Goal: Task Accomplishment & Management: Manage account settings

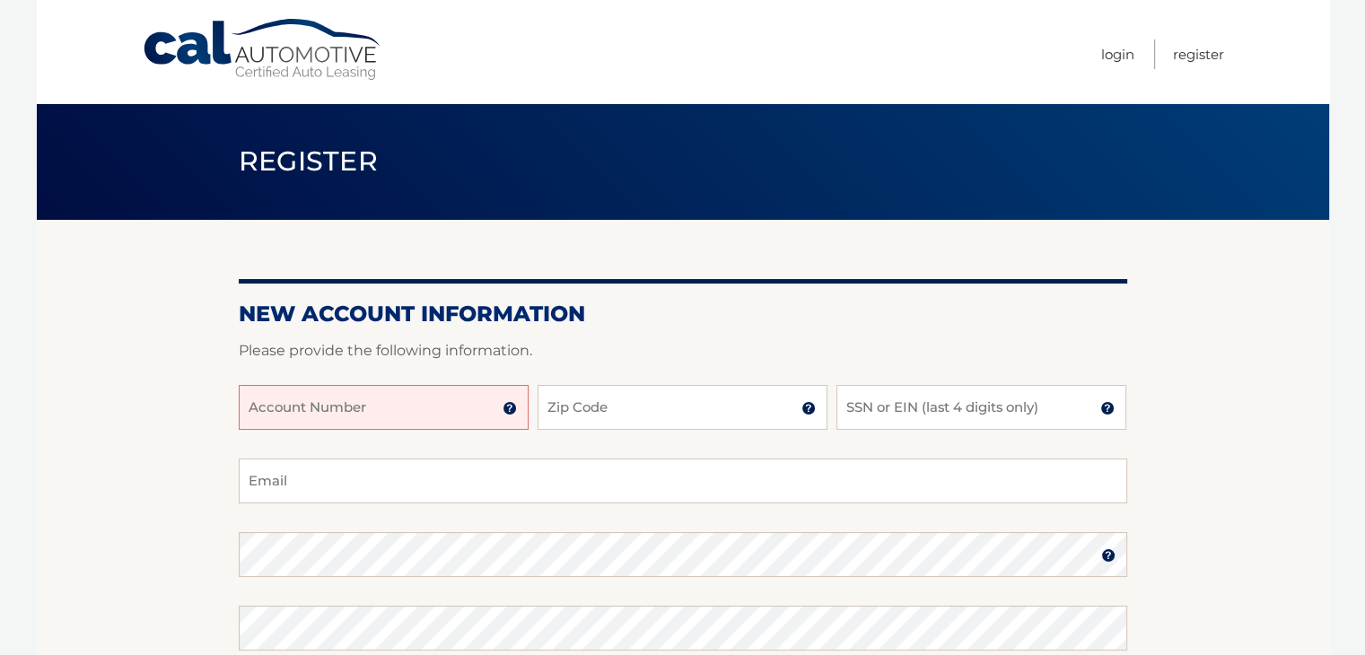
click at [349, 418] on input "Account Number" at bounding box center [384, 407] width 290 height 45
type input "4455981568"
type input "07083"
type input "7231"
click at [897, 464] on input "Email" at bounding box center [683, 480] width 888 height 45
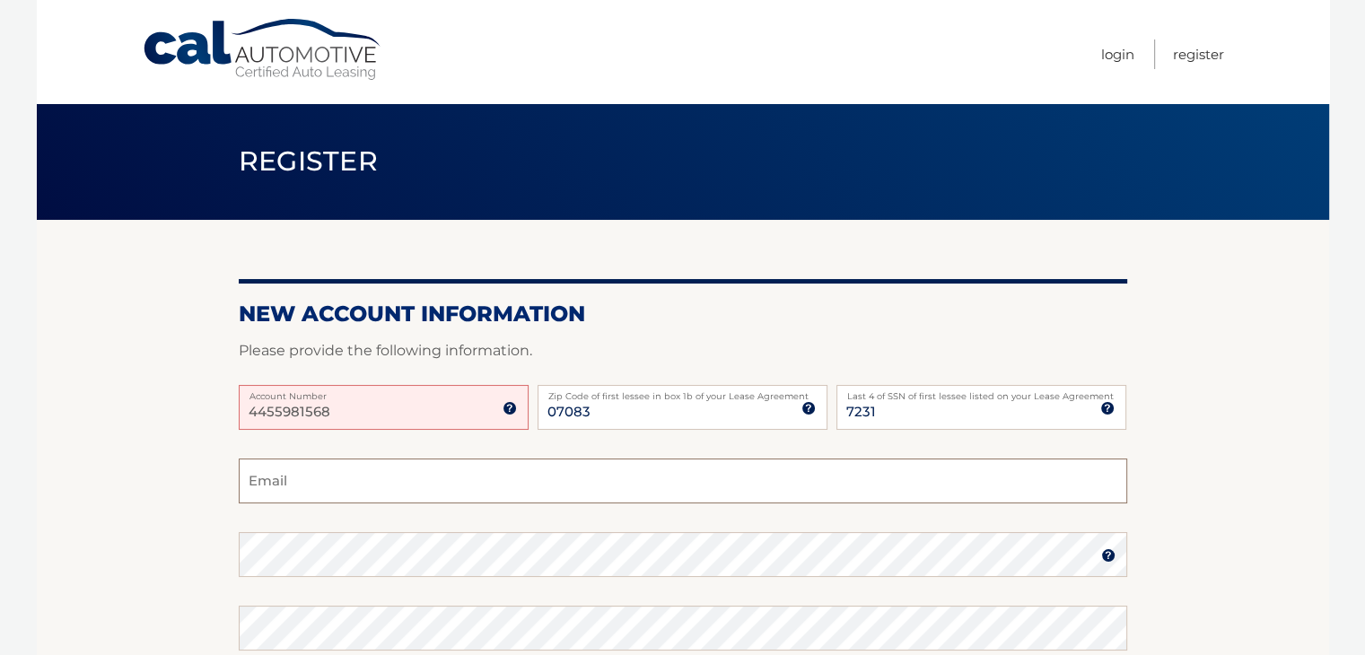
type input "dominicakilleen@gmail.com"
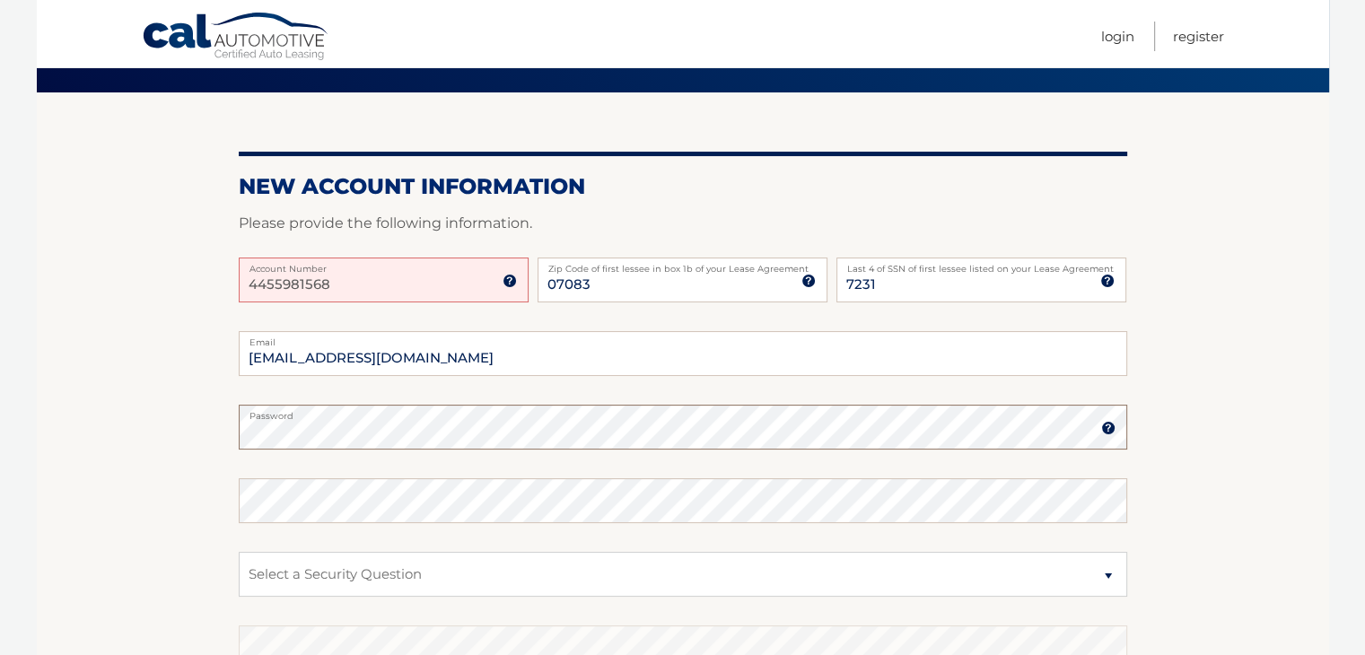
scroll to position [131, 0]
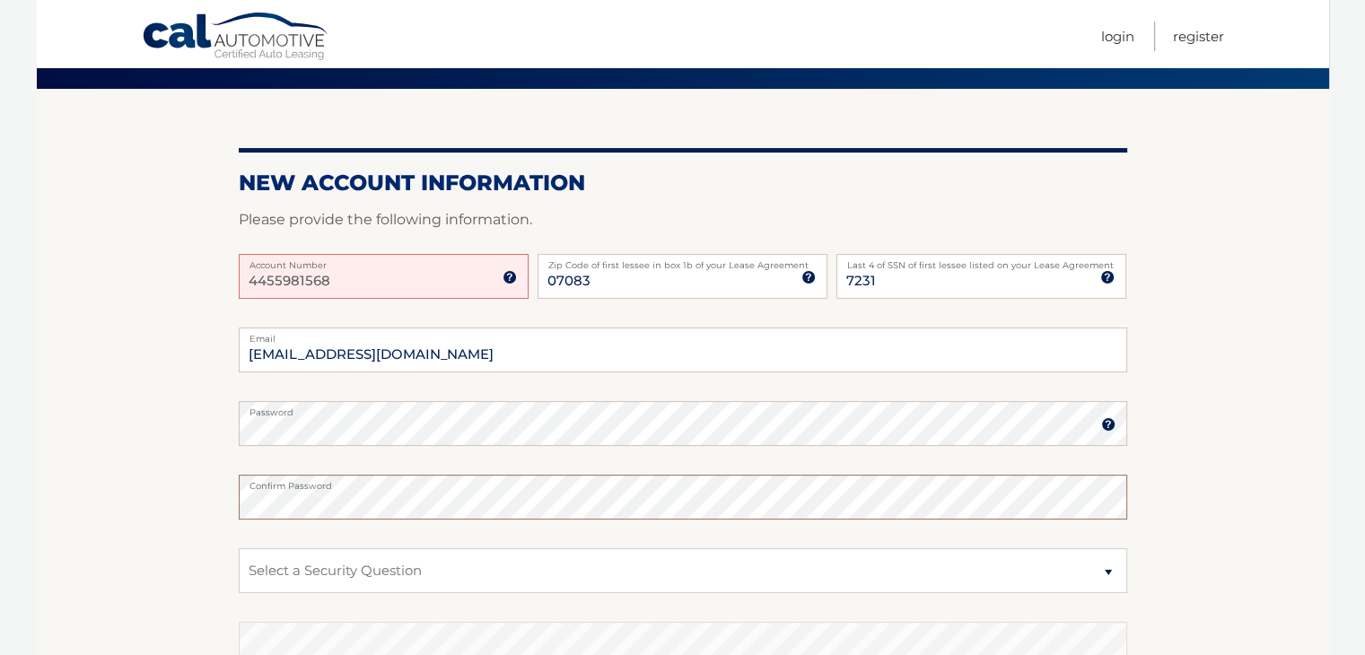
click at [894, 523] on fieldset "dominicakilleen@gmail.com Email Password Password should be a minimum of 6 char…" at bounding box center [683, 558] width 888 height 462
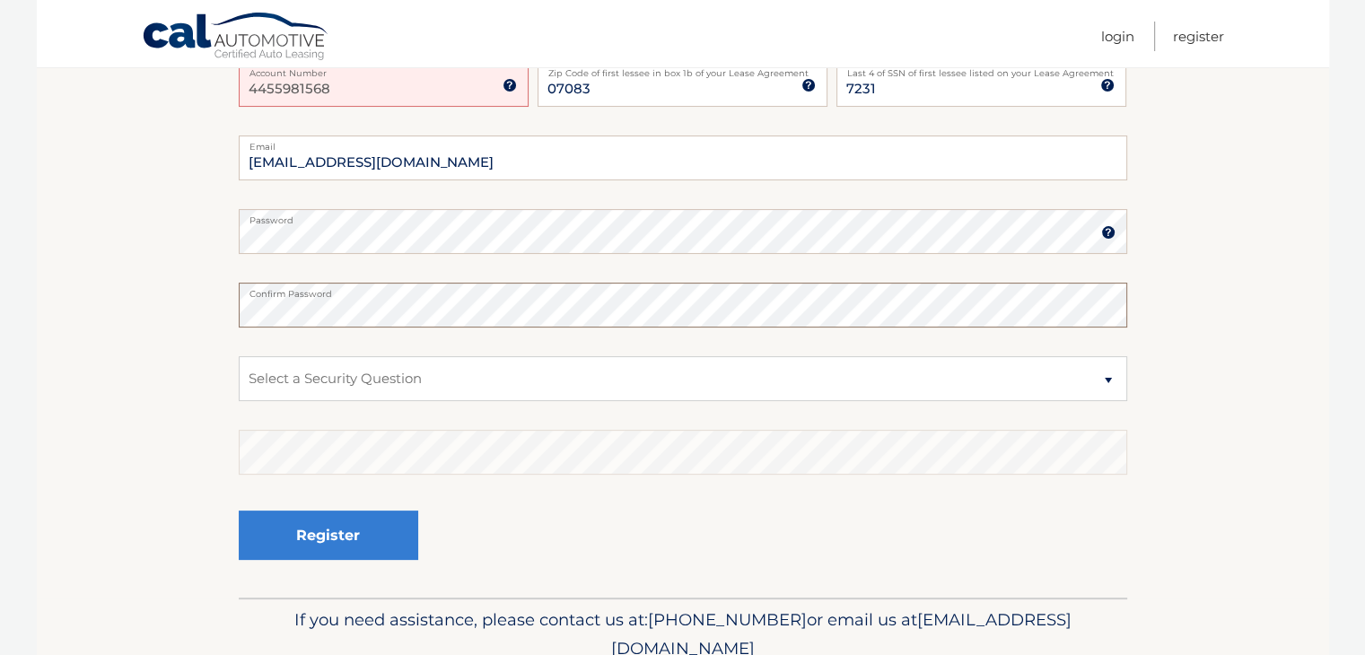
scroll to position [323, 0]
click at [653, 388] on select "Select a Security Question What was the name of your elementary school? What is…" at bounding box center [683, 378] width 888 height 45
select select "1"
click at [239, 356] on select "Select a Security Question What was the name of your elementary school? What is…" at bounding box center [683, 378] width 888 height 45
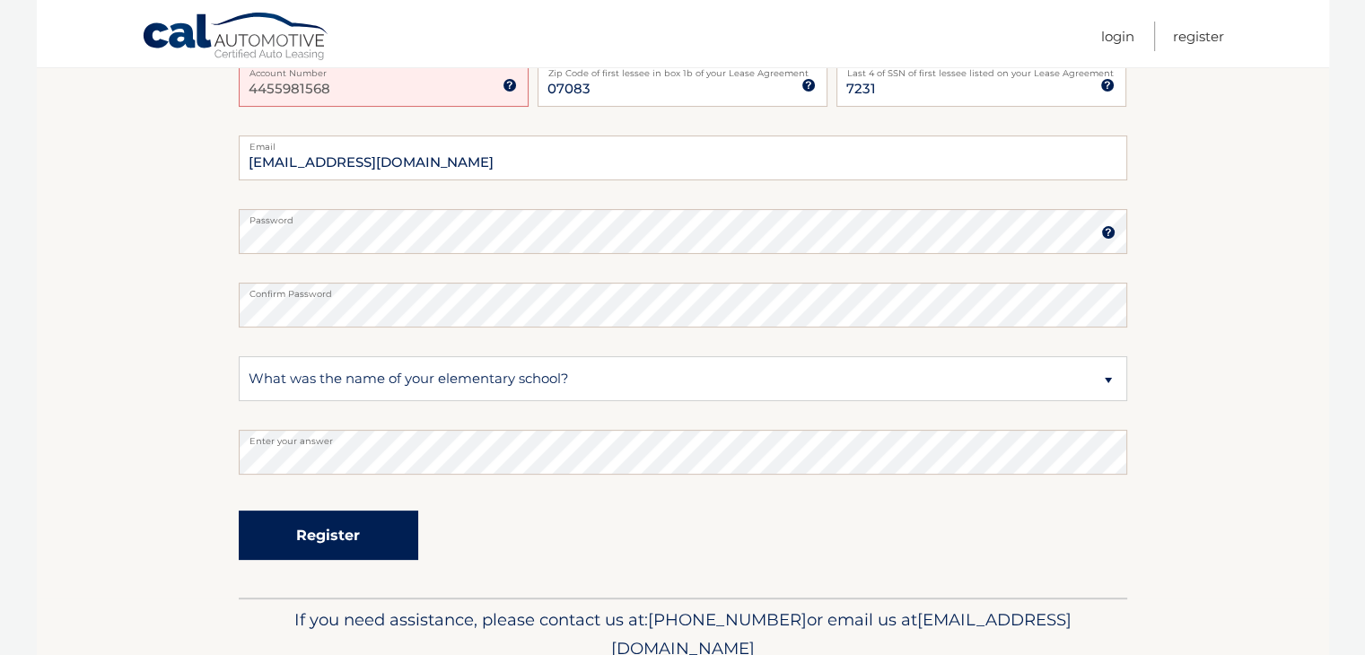
click at [370, 553] on button "Register" at bounding box center [328, 534] width 179 height 49
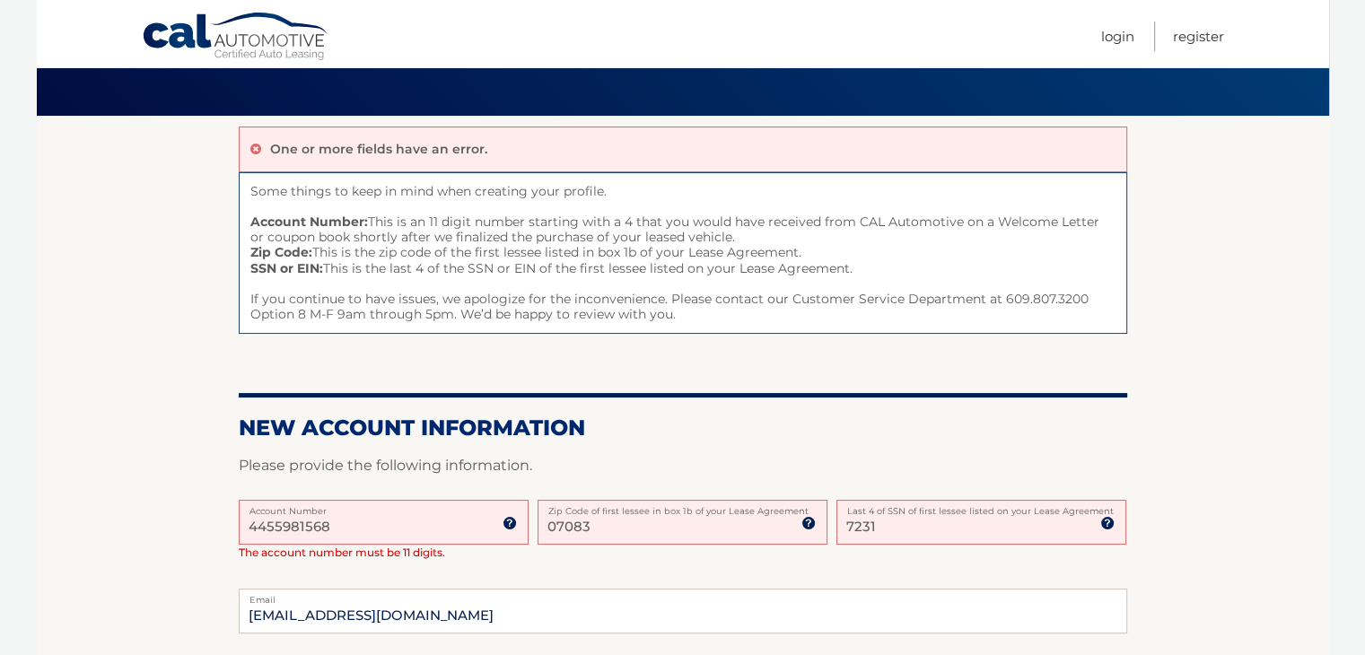
scroll to position [109, 0]
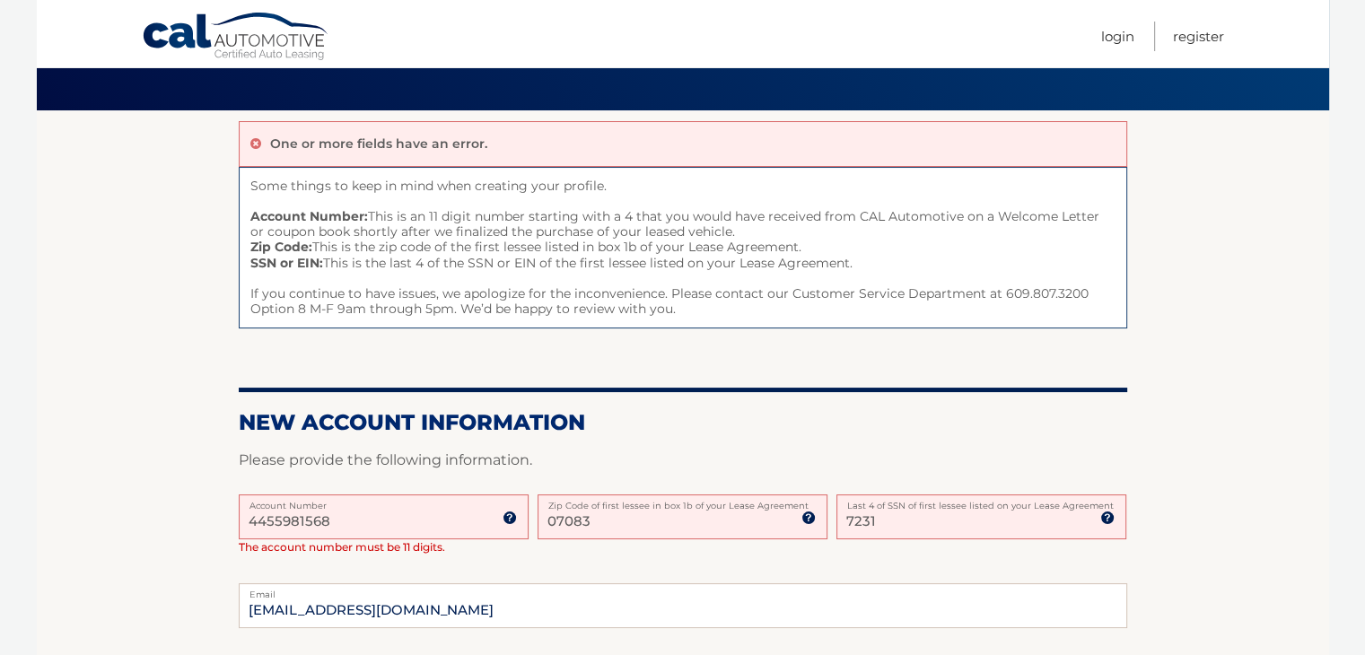
click at [249, 521] on input "4455981568" at bounding box center [384, 516] width 290 height 45
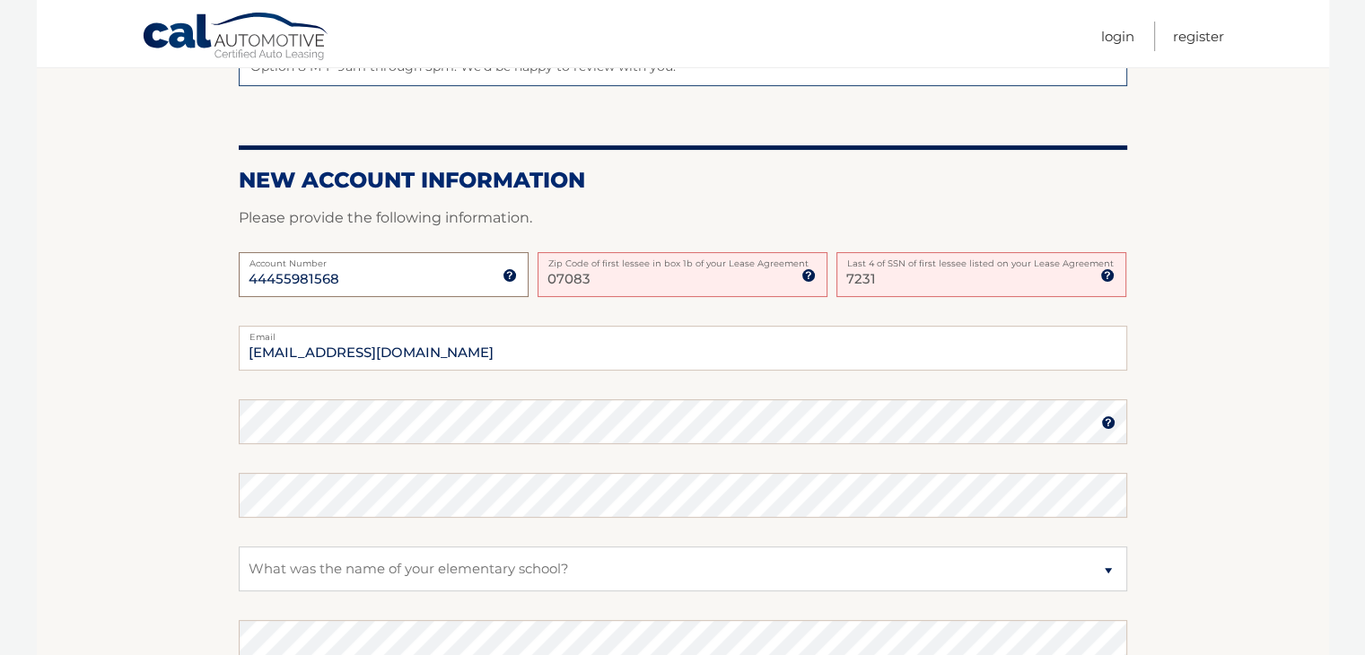
scroll to position [520, 0]
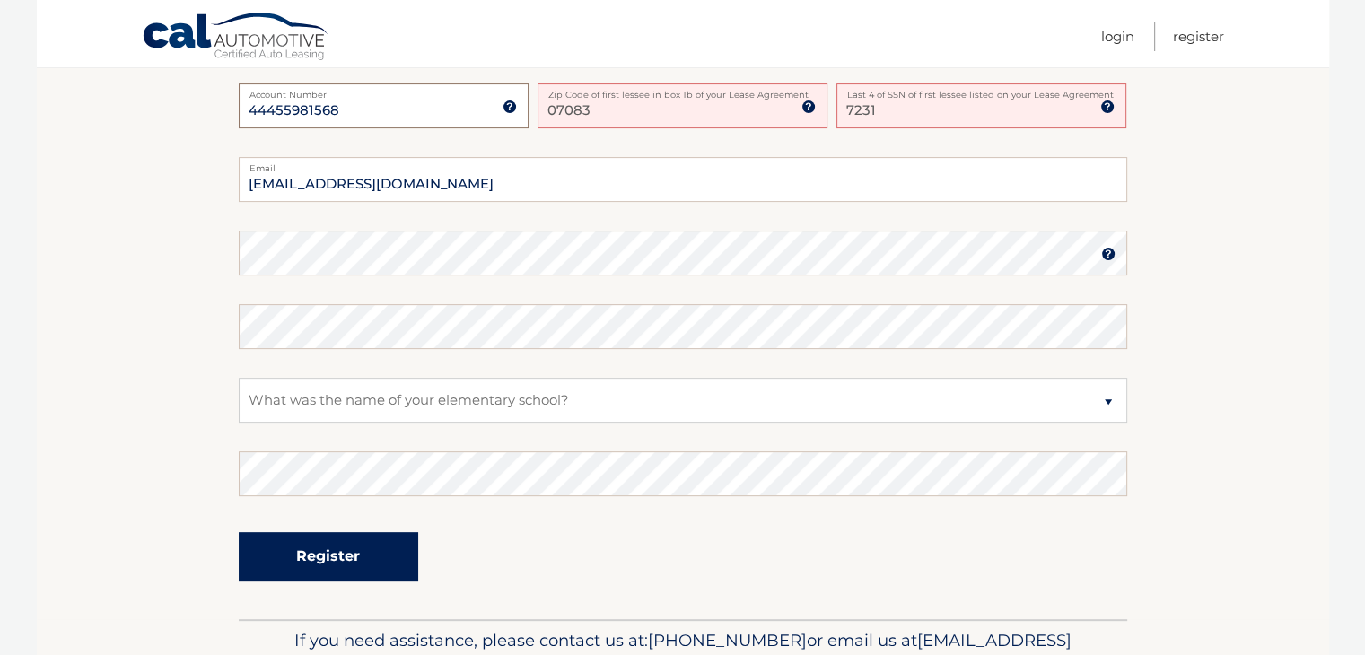
type input "44455981568"
click at [340, 554] on button "Register" at bounding box center [328, 556] width 179 height 49
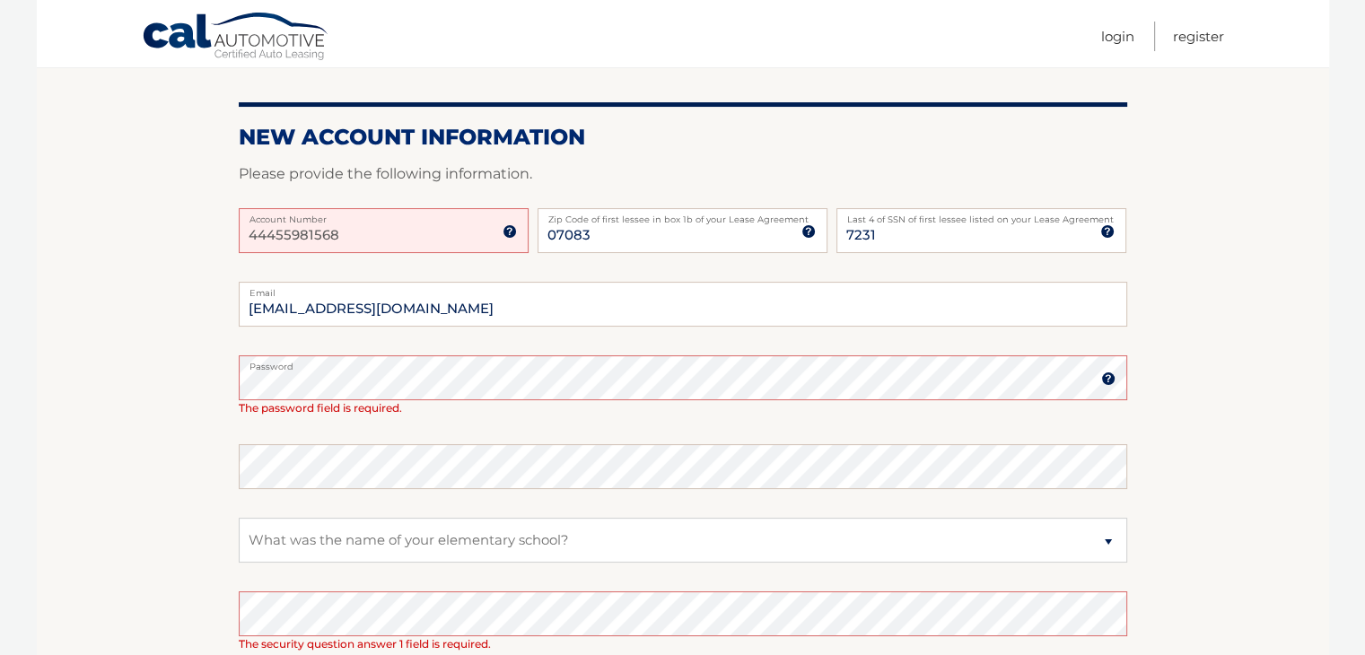
scroll to position [235, 0]
click at [518, 541] on select "Select a Security Question What was the name of your elementary school? What is…" at bounding box center [683, 538] width 888 height 45
click at [499, 540] on select "Select a Security Question What was the name of your elementary school? What is…" at bounding box center [683, 538] width 888 height 45
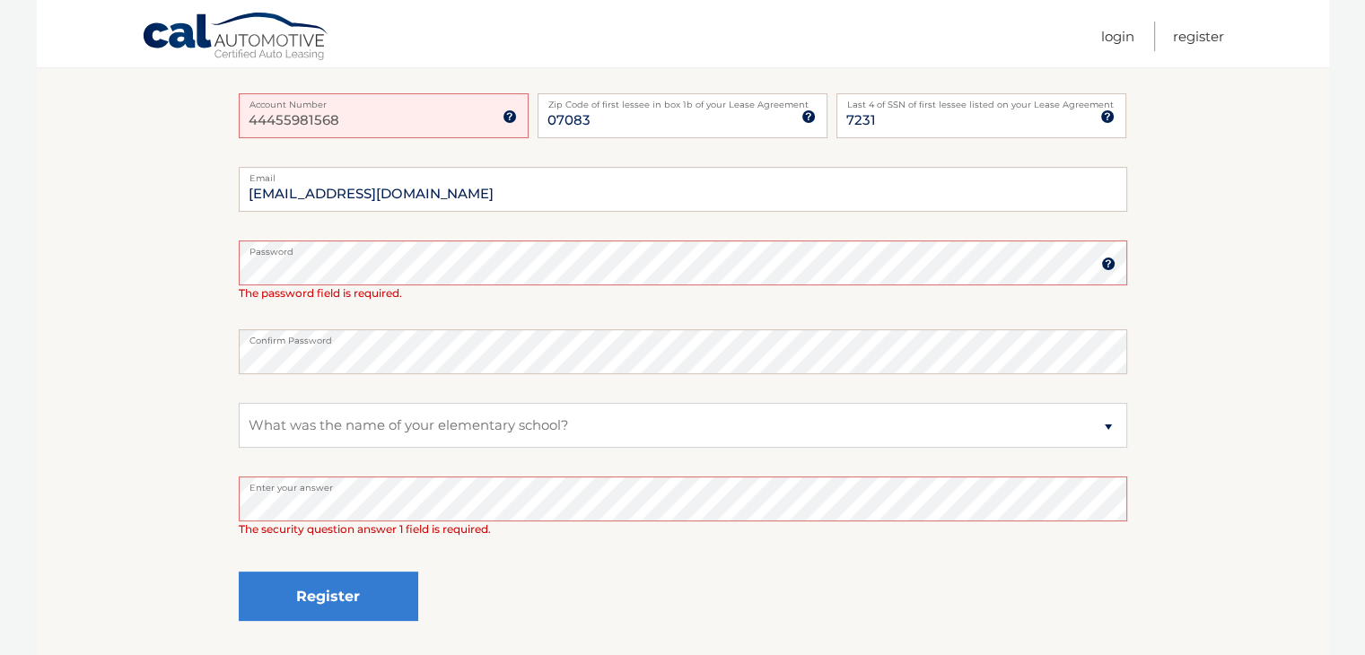
scroll to position [350, 0]
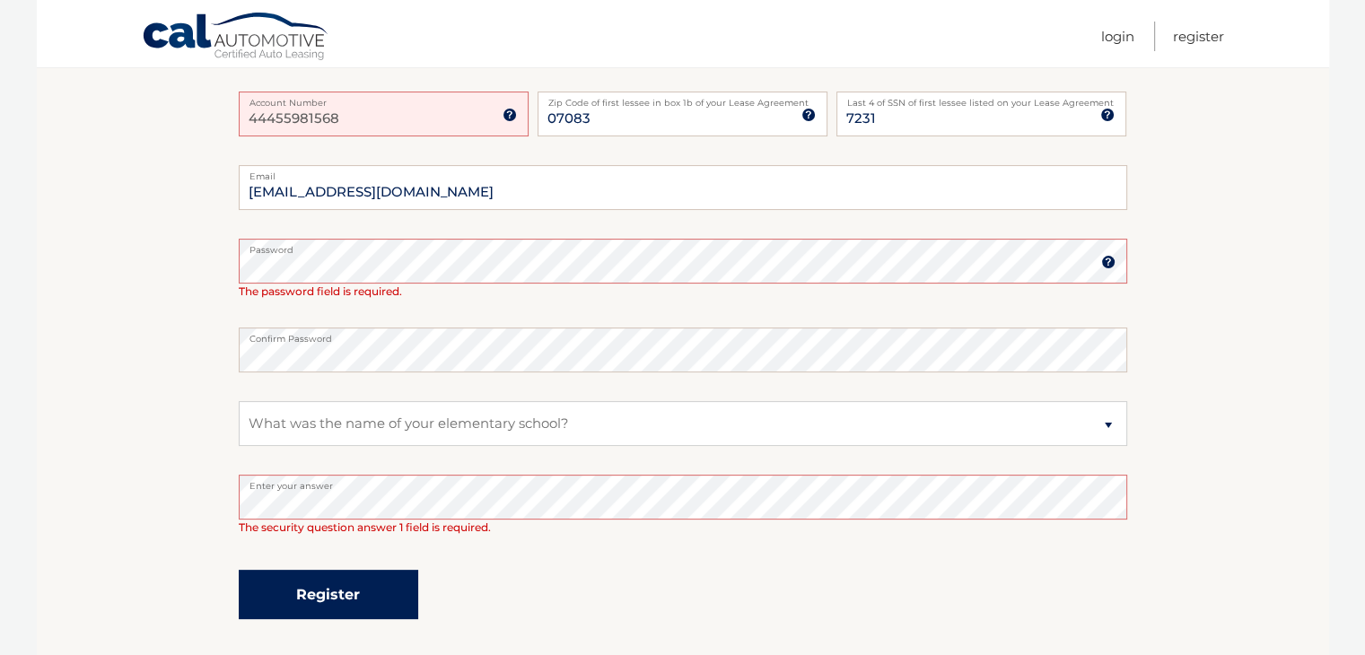
click at [371, 599] on button "Register" at bounding box center [328, 594] width 179 height 49
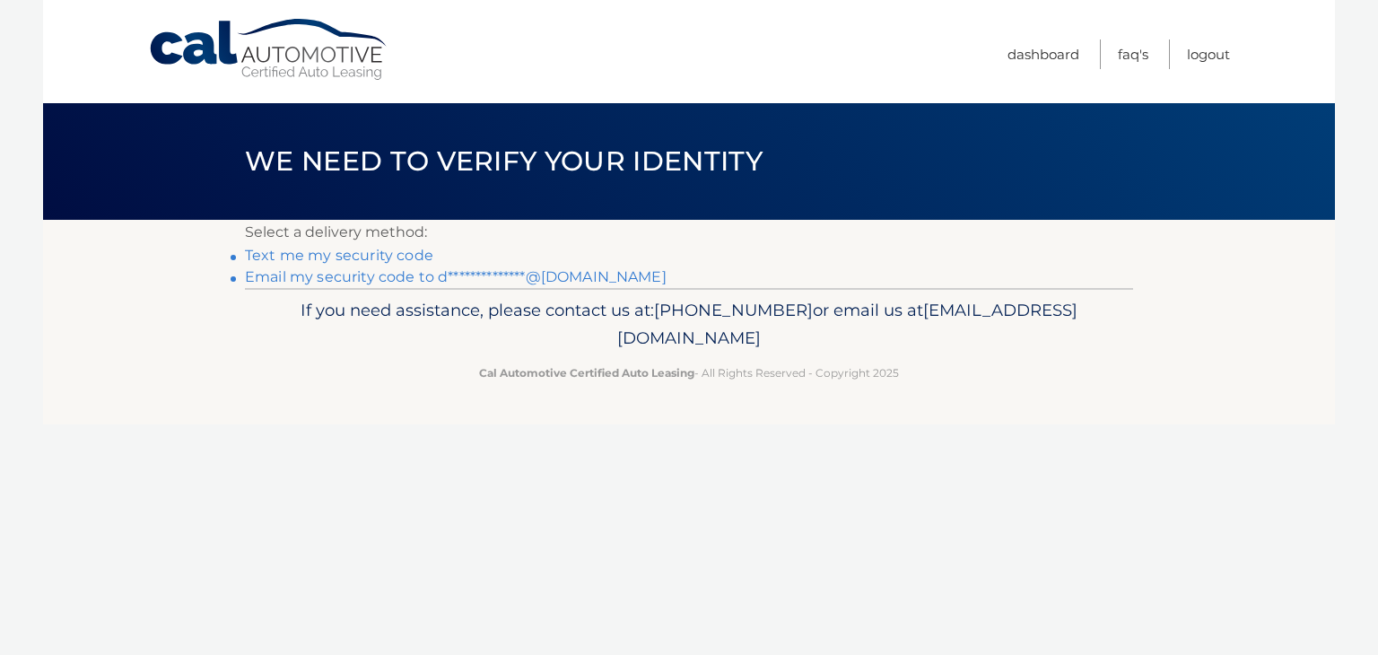
click at [356, 259] on link "Text me my security code" at bounding box center [339, 255] width 188 height 17
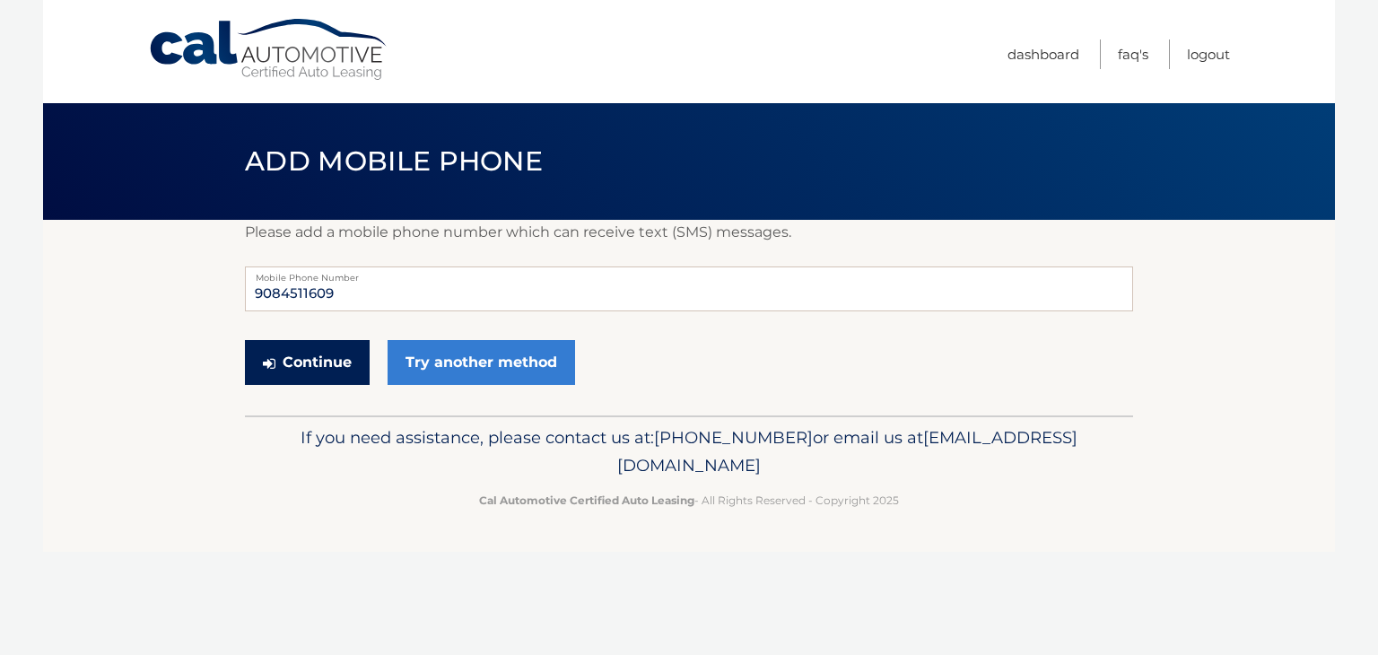
click at [327, 365] on button "Continue" at bounding box center [307, 362] width 125 height 45
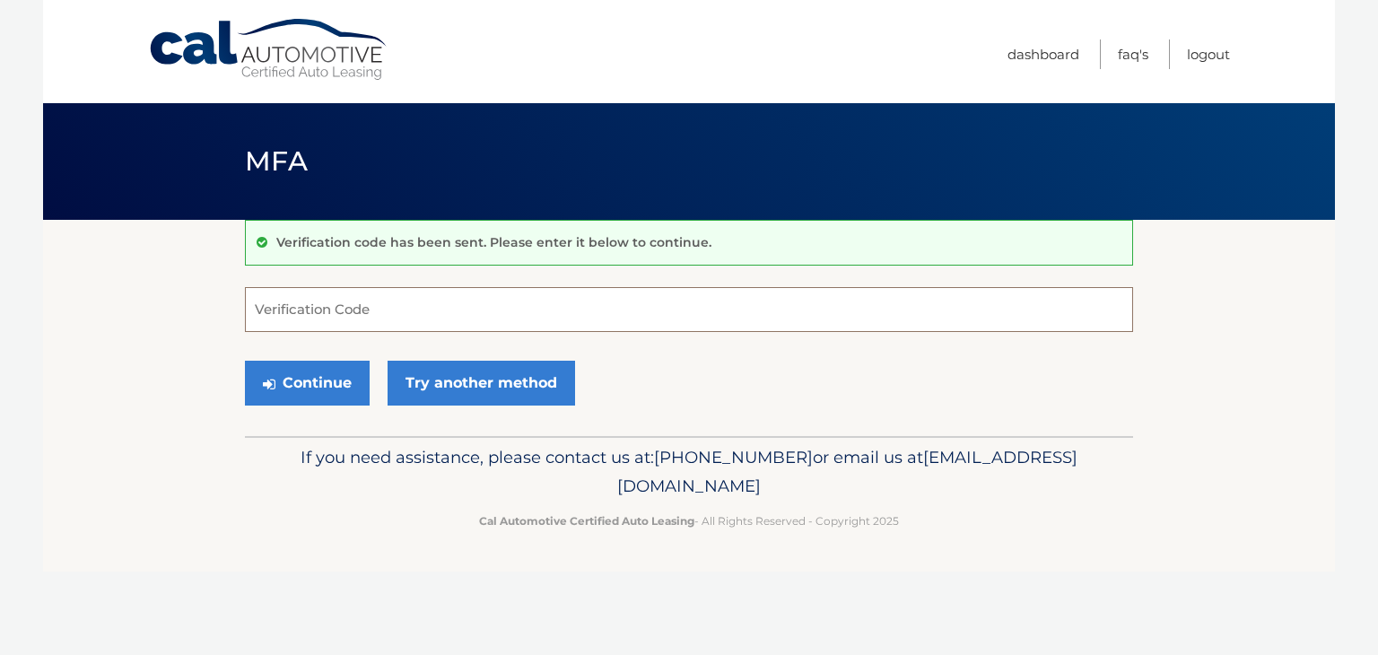
click at [365, 315] on input "Verification Code" at bounding box center [689, 309] width 888 height 45
type input "941962"
click at [287, 388] on button "Continue" at bounding box center [307, 383] width 125 height 45
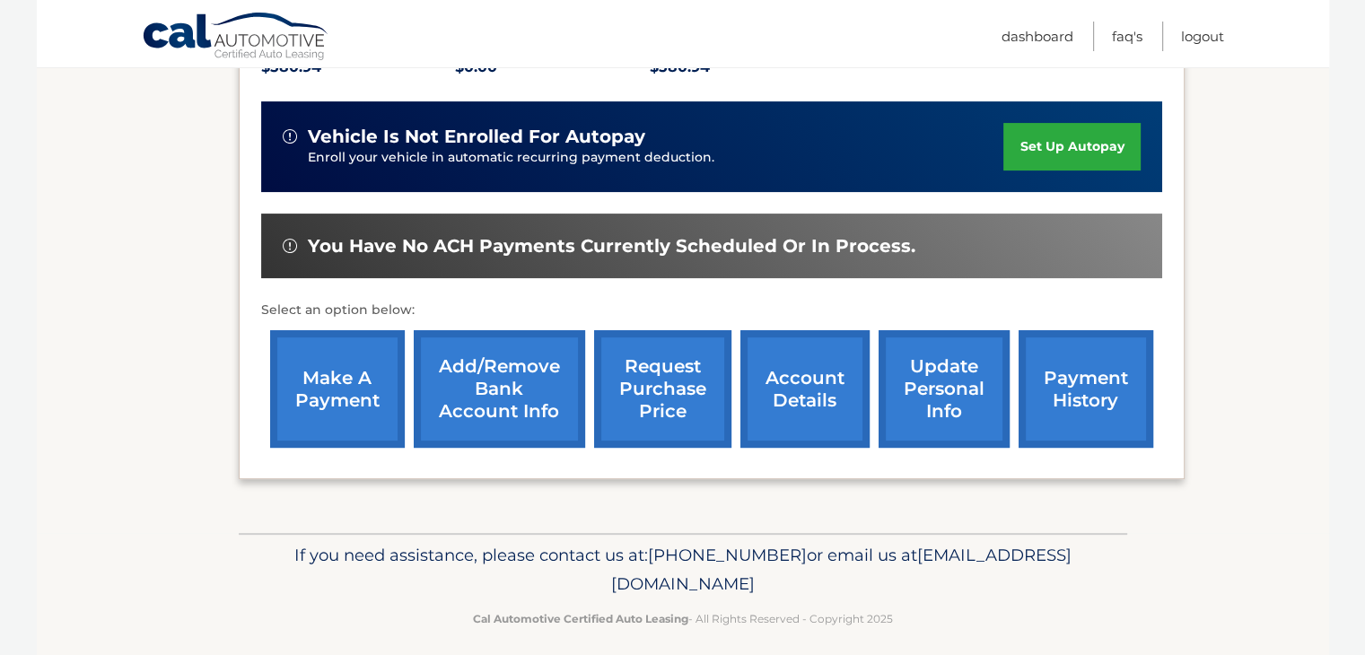
scroll to position [419, 0]
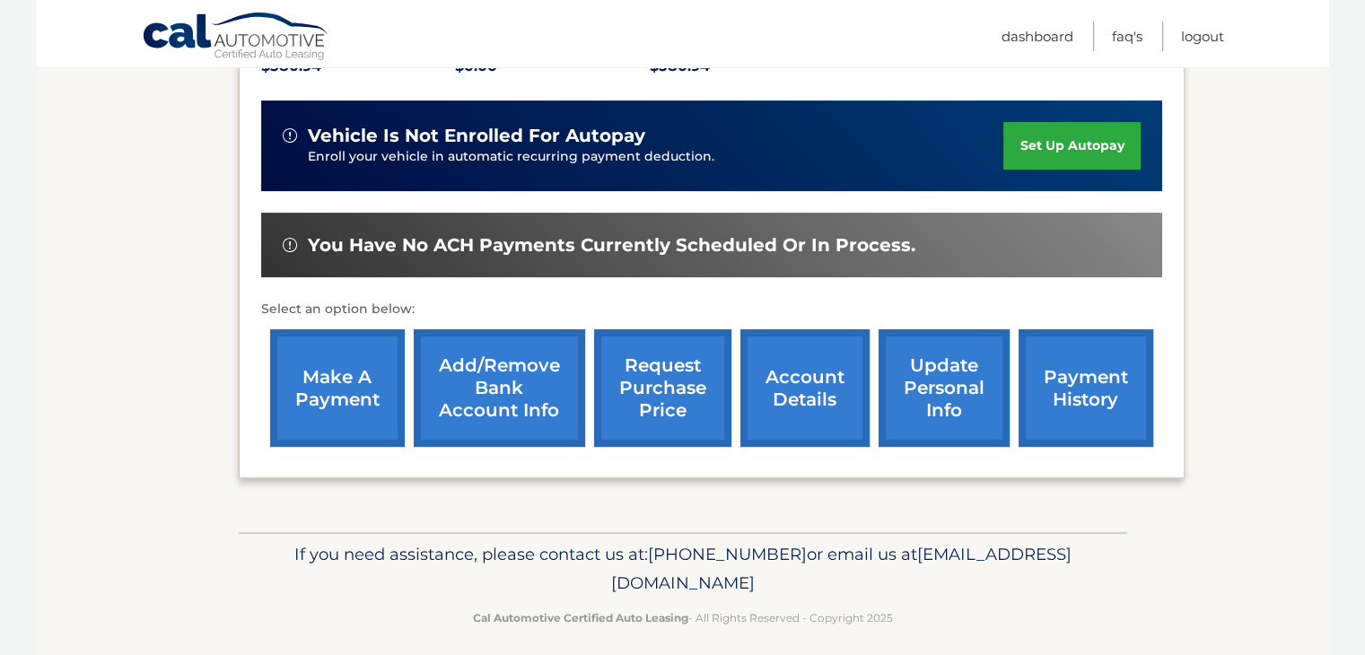
click at [359, 416] on link "make a payment" at bounding box center [337, 388] width 135 height 118
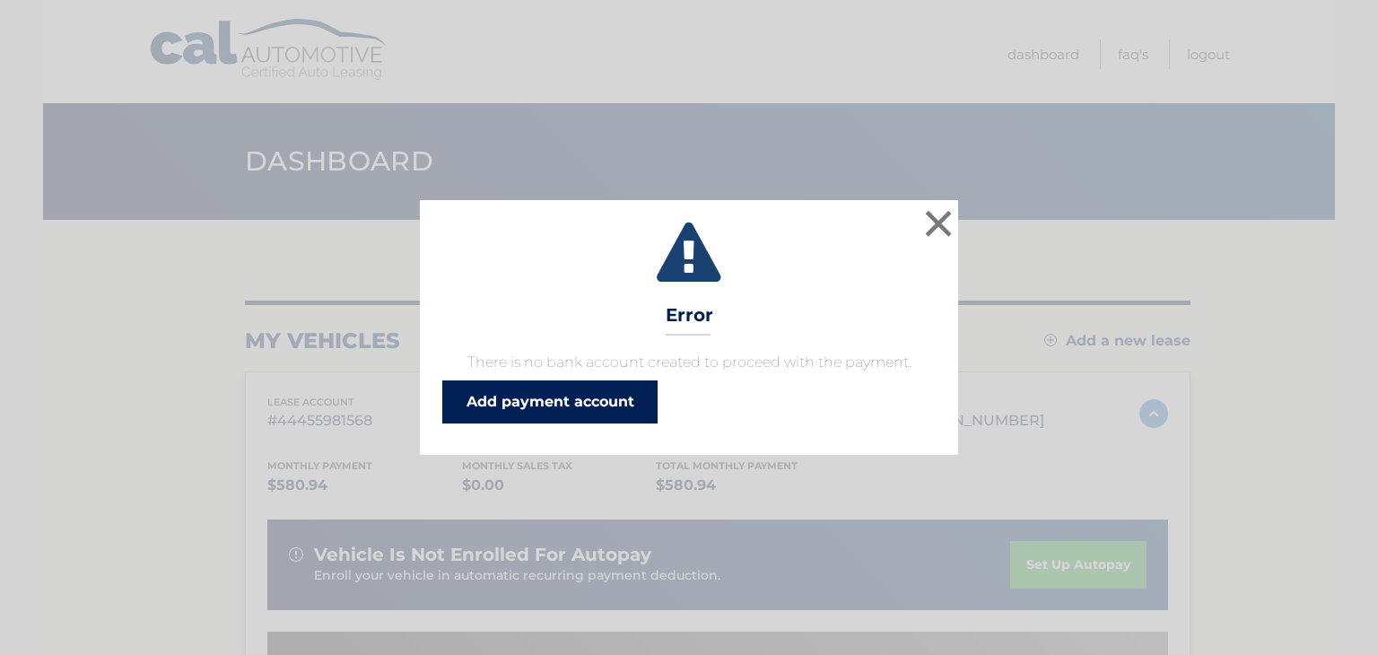
click at [508, 399] on link "Add payment account" at bounding box center [549, 401] width 215 height 43
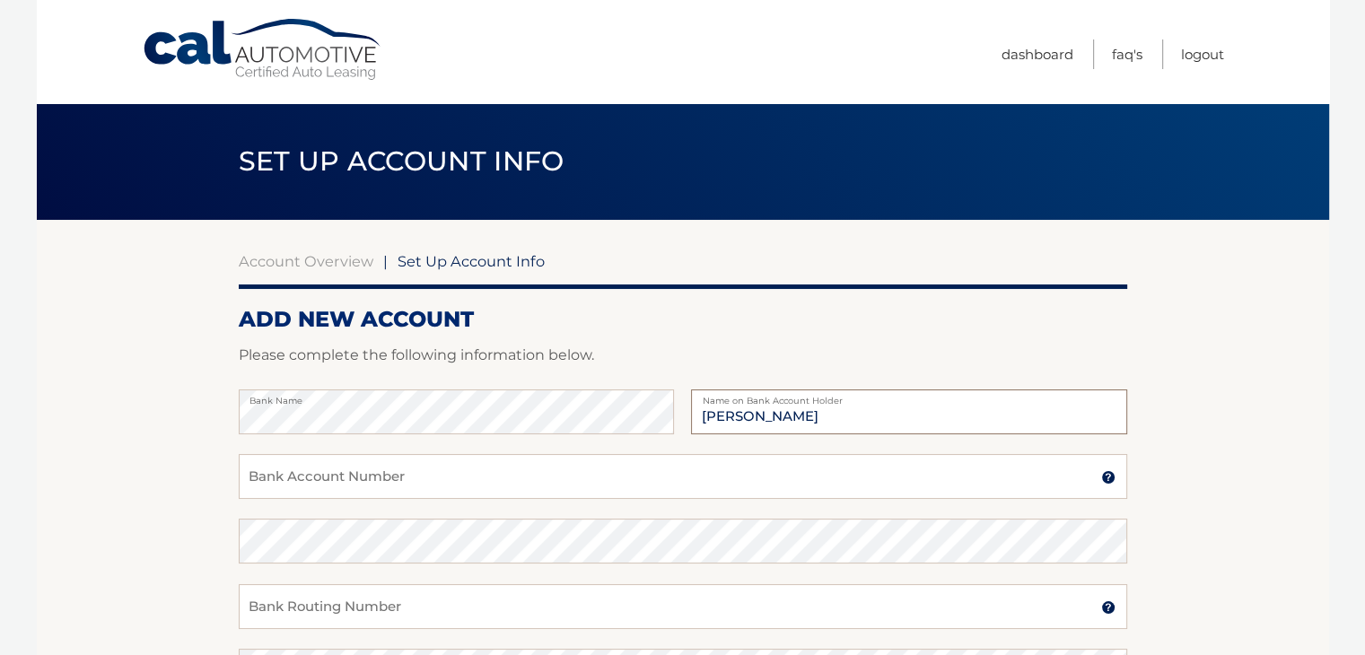
type input "[PERSON_NAME]"
click at [364, 477] on input "Bank Account Number" at bounding box center [683, 476] width 888 height 45
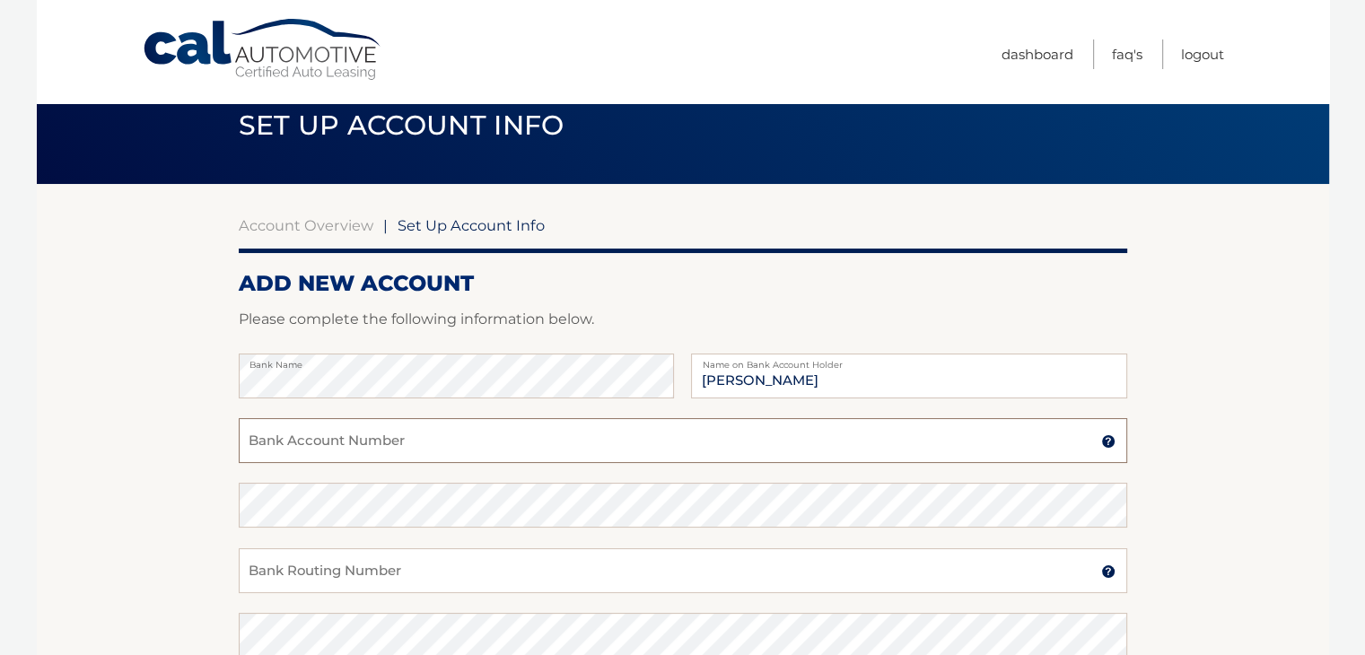
scroll to position [39, 0]
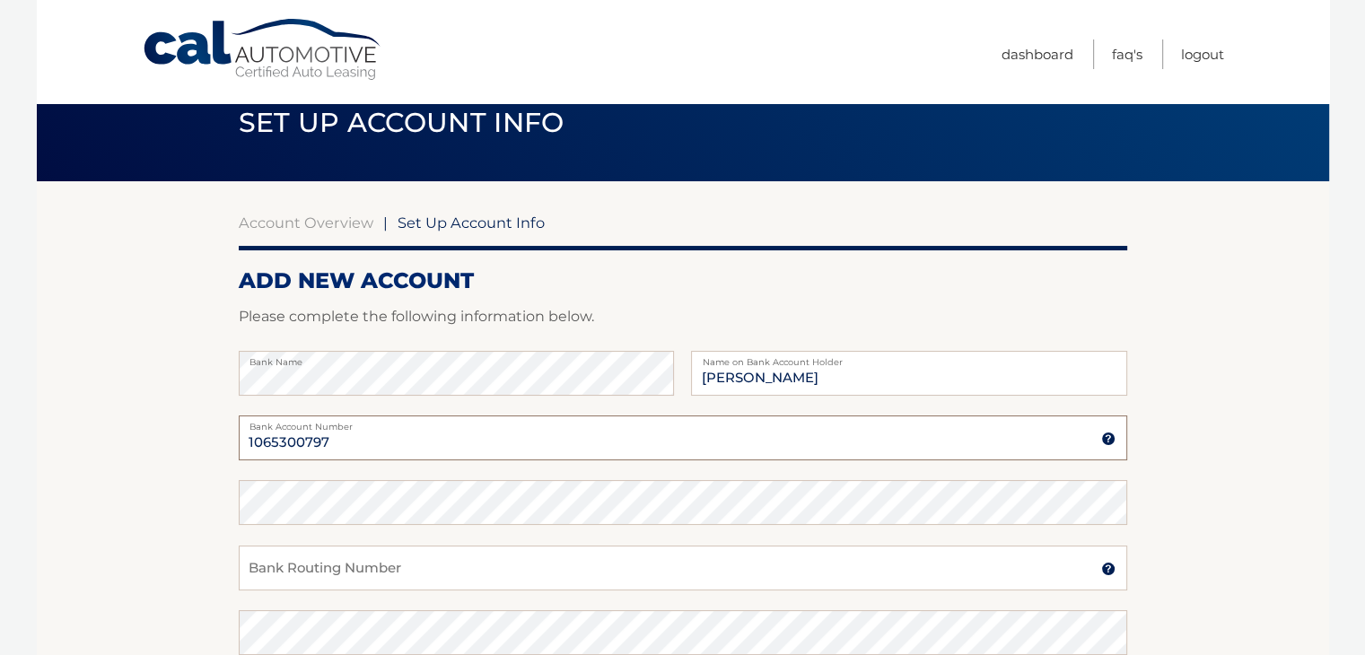
type input "1065300797"
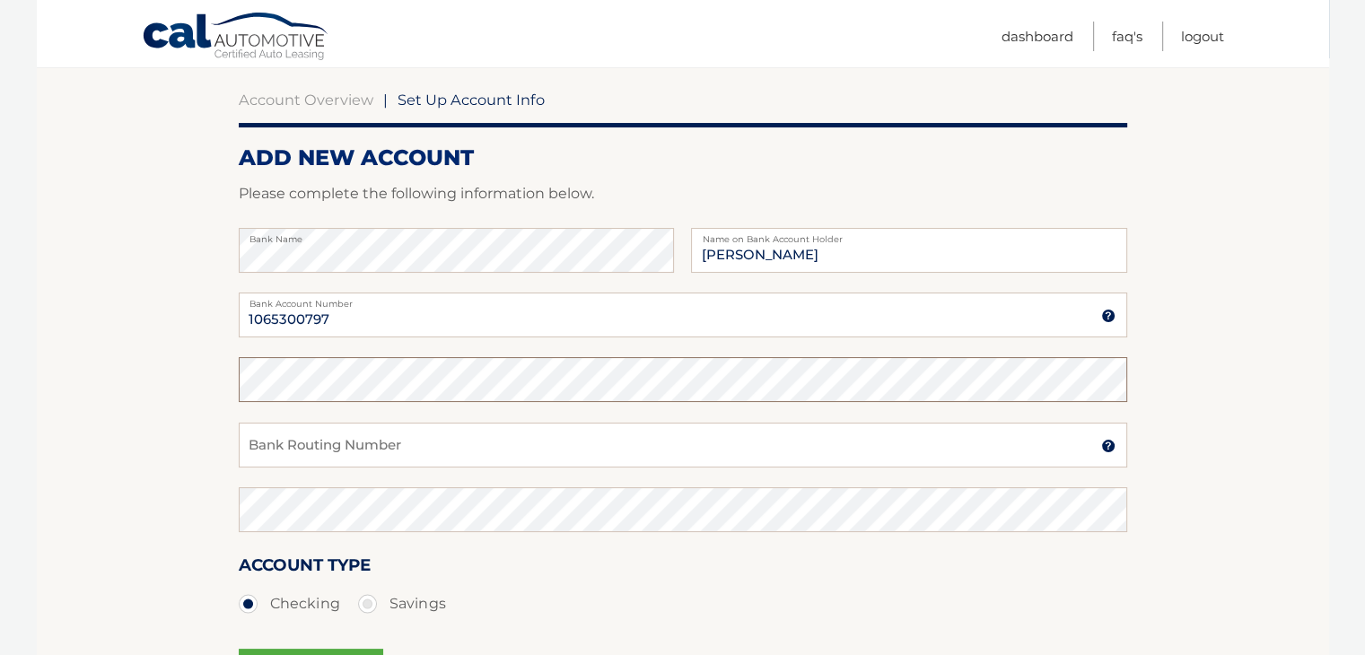
scroll to position [161, 0]
click at [379, 453] on input "Bank Routing Number" at bounding box center [683, 445] width 888 height 45
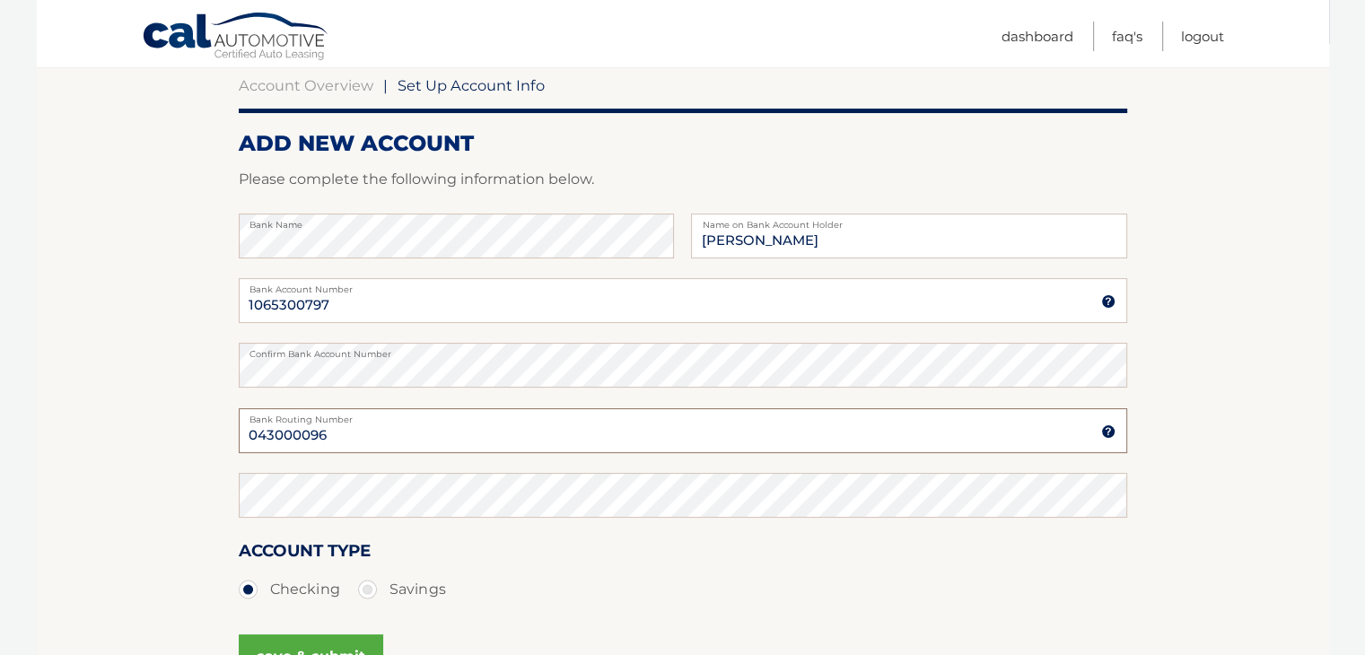
type input "043000096"
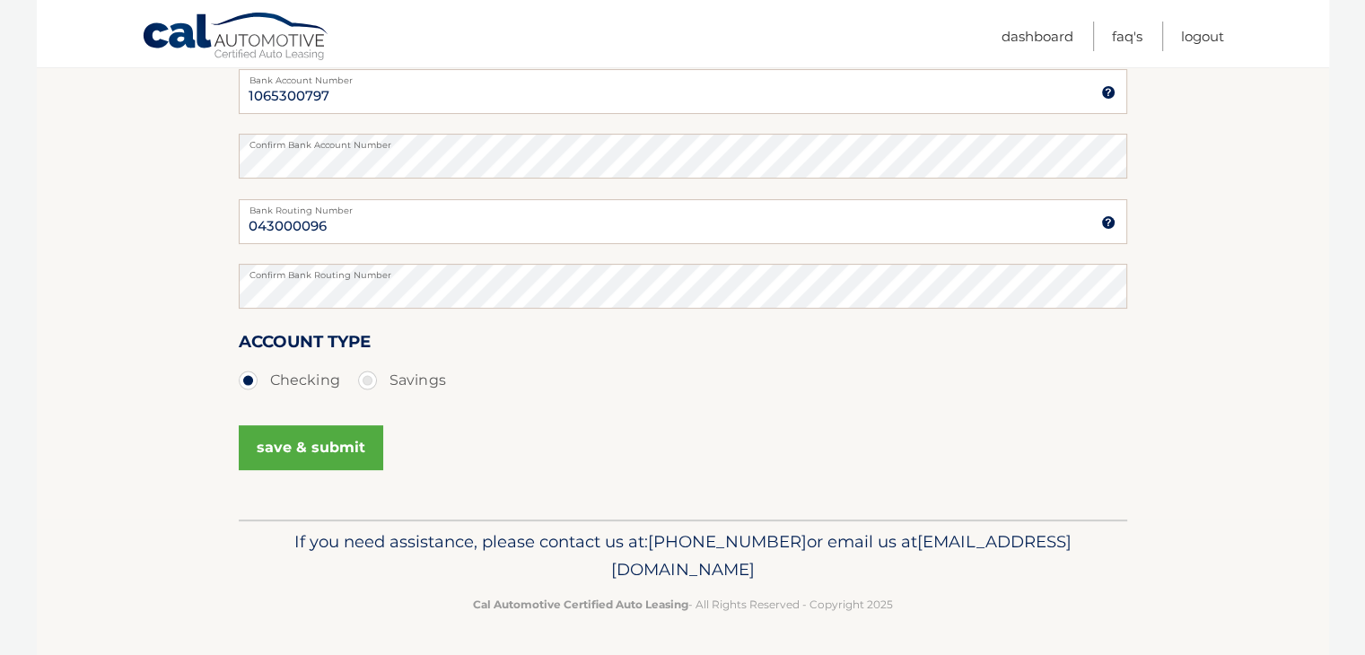
click at [334, 449] on button "save & submit" at bounding box center [311, 447] width 144 height 45
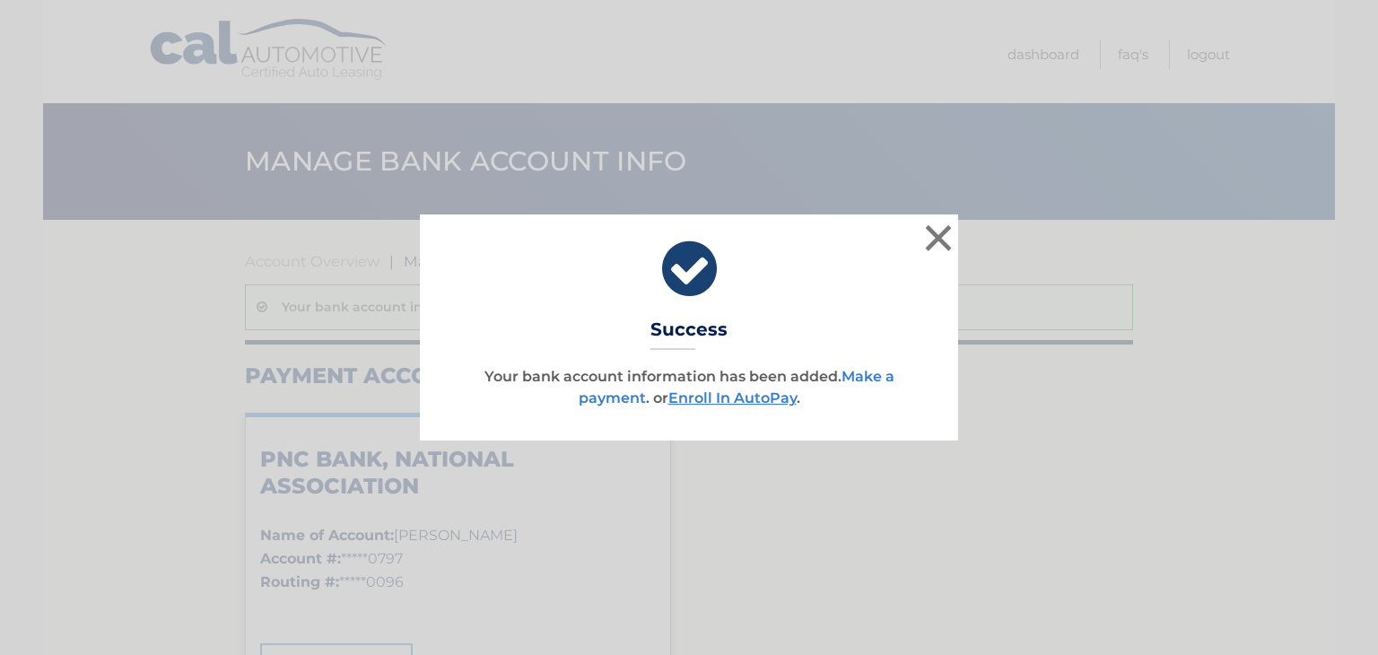
click at [862, 375] on link "Make a payment" at bounding box center [737, 387] width 316 height 39
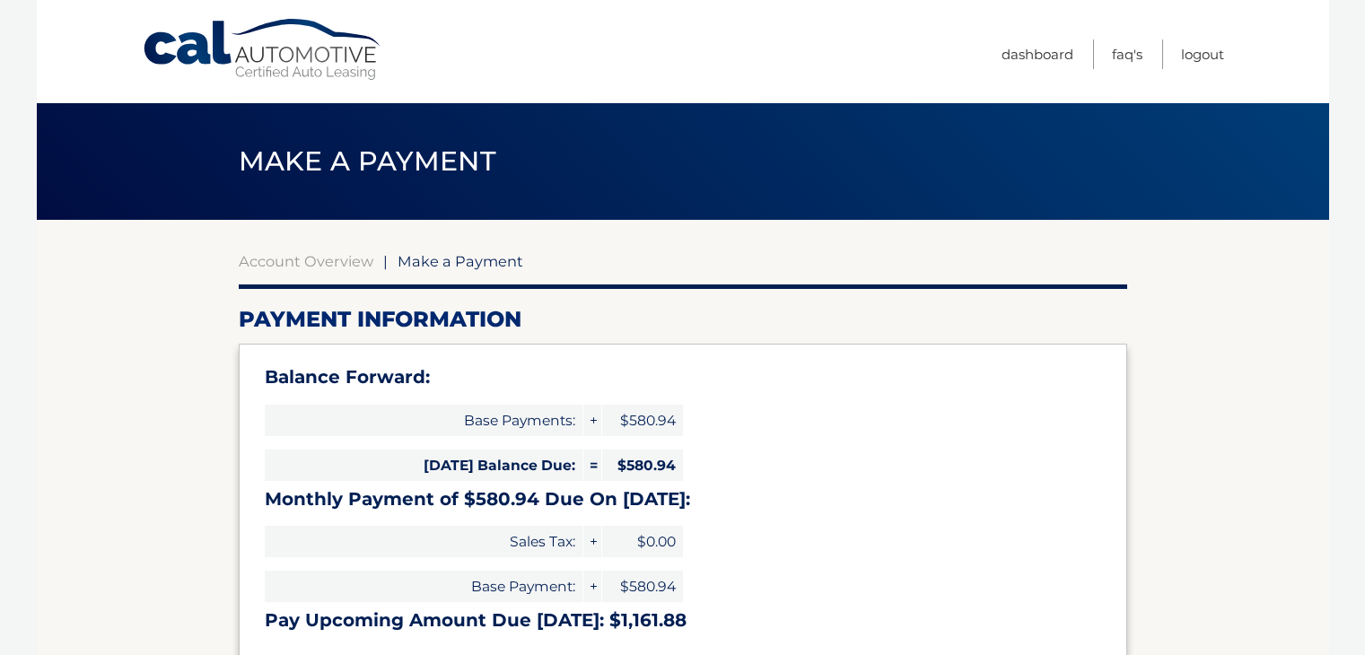
select select "OWRhOWVmZTQtYzA2NC00NmY5LWFlMDktYjkzODkzOGU2NzVm"
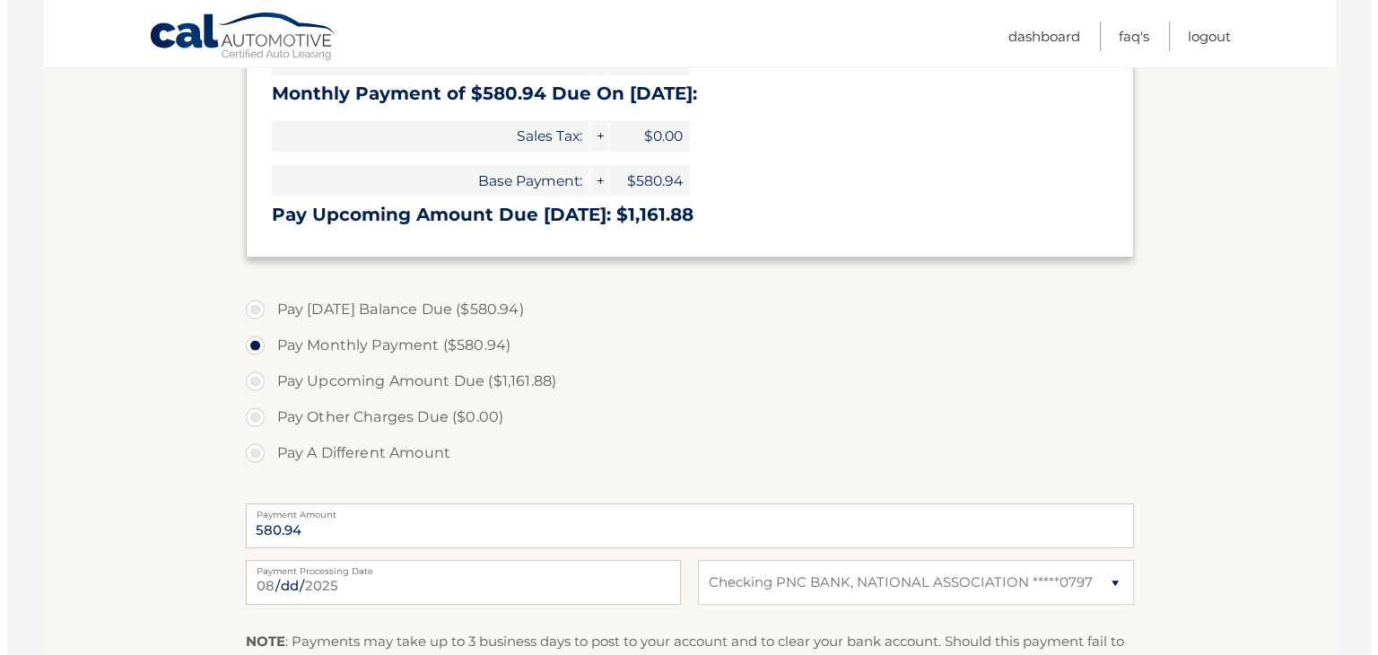
scroll to position [702, 0]
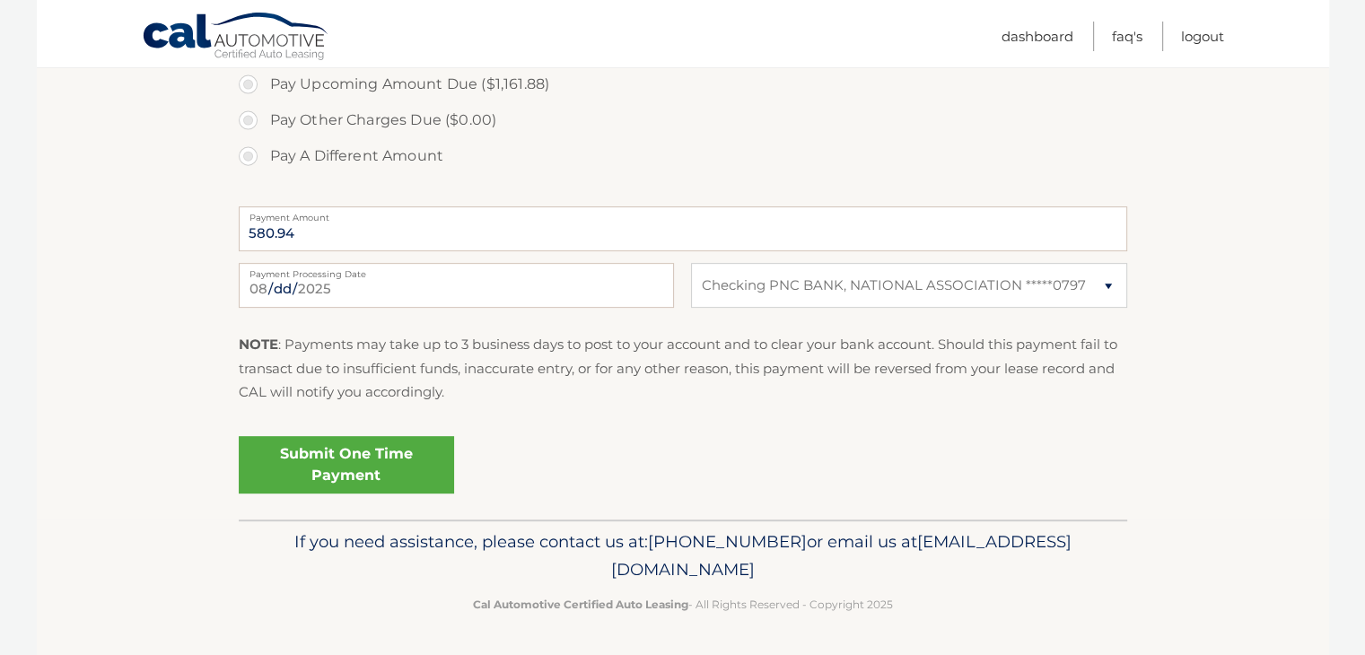
click at [355, 449] on link "Submit One Time Payment" at bounding box center [346, 464] width 215 height 57
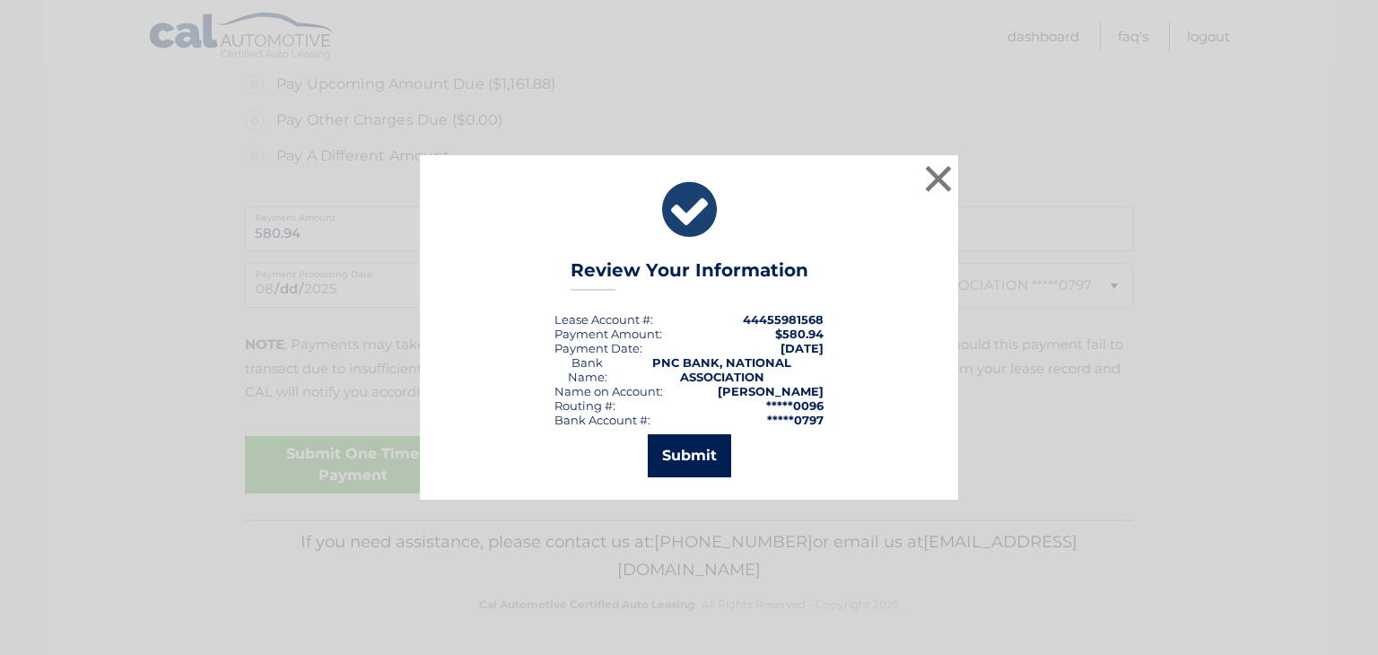
click at [671, 455] on button "Submit" at bounding box center [689, 455] width 83 height 43
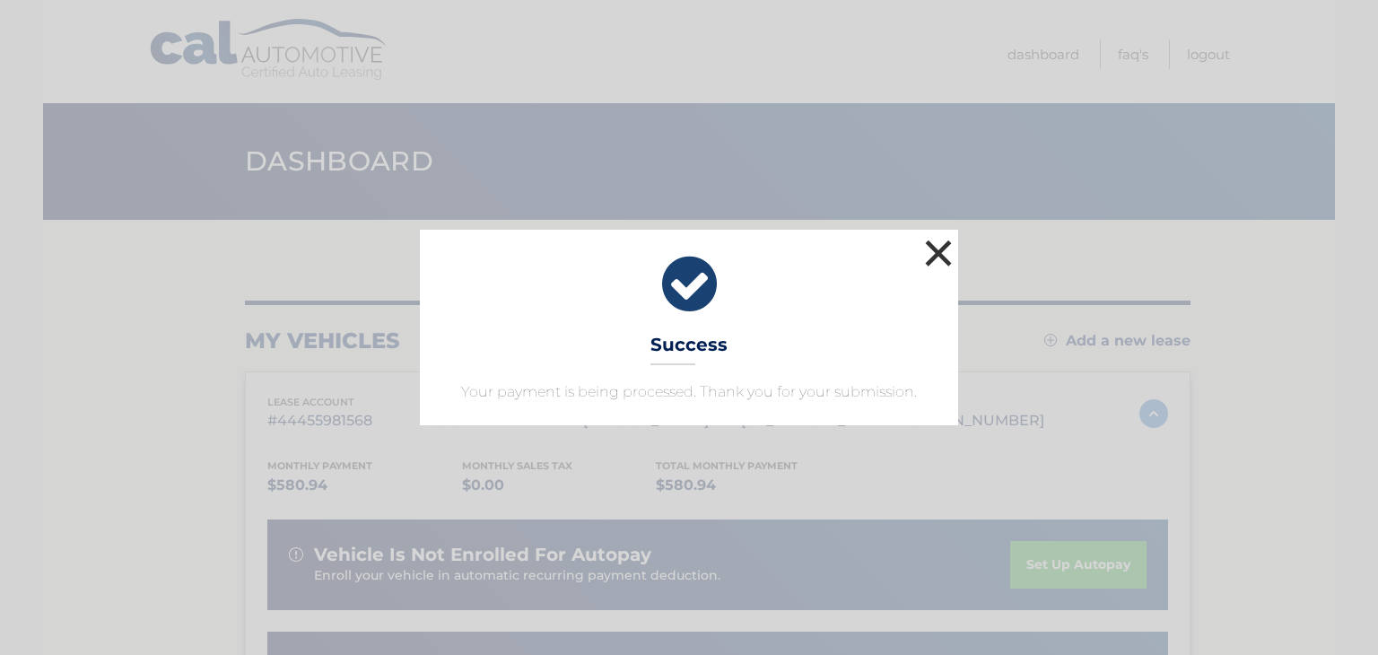
click at [931, 251] on button "×" at bounding box center [938, 253] width 36 height 36
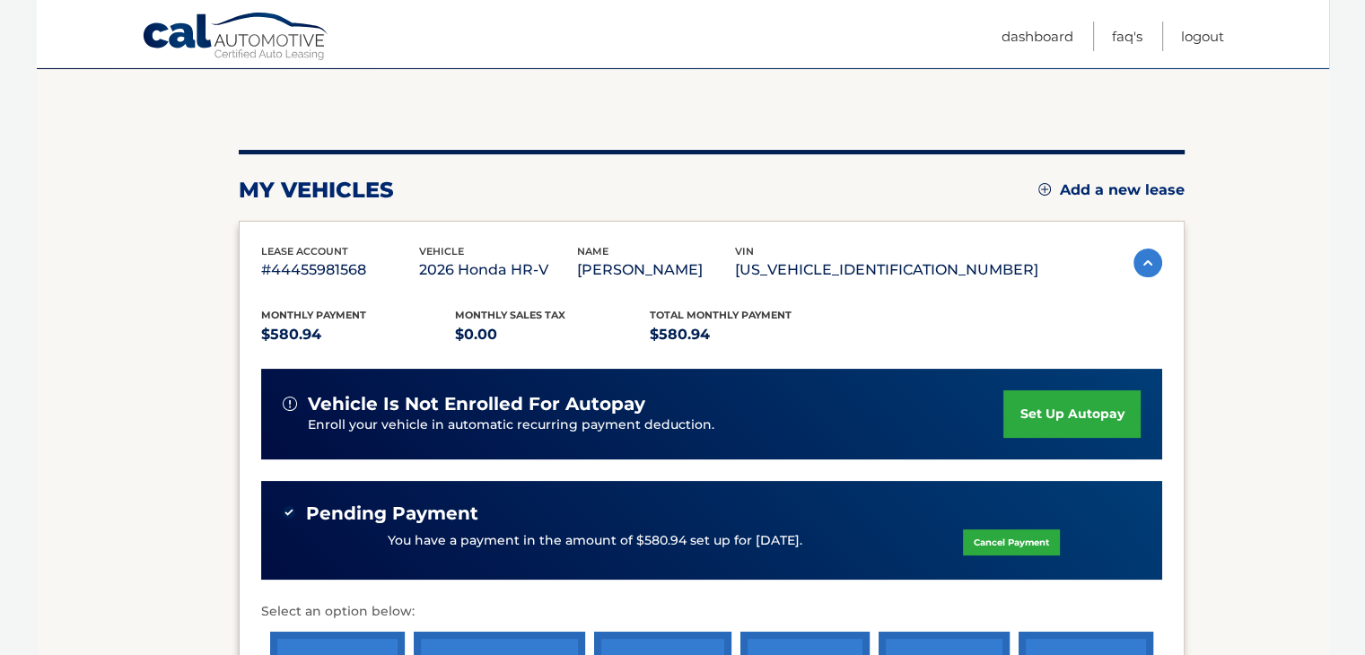
scroll to position [158, 0]
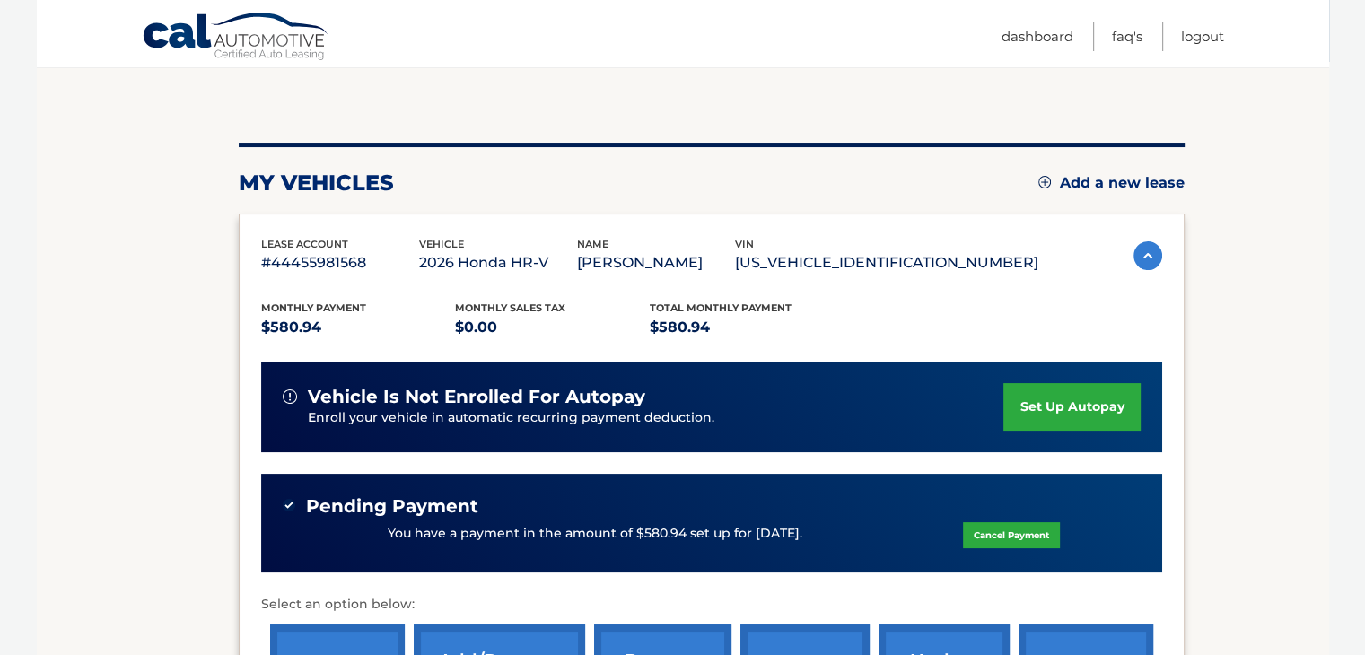
click at [1059, 411] on link "set up autopay" at bounding box center [1071, 407] width 136 height 48
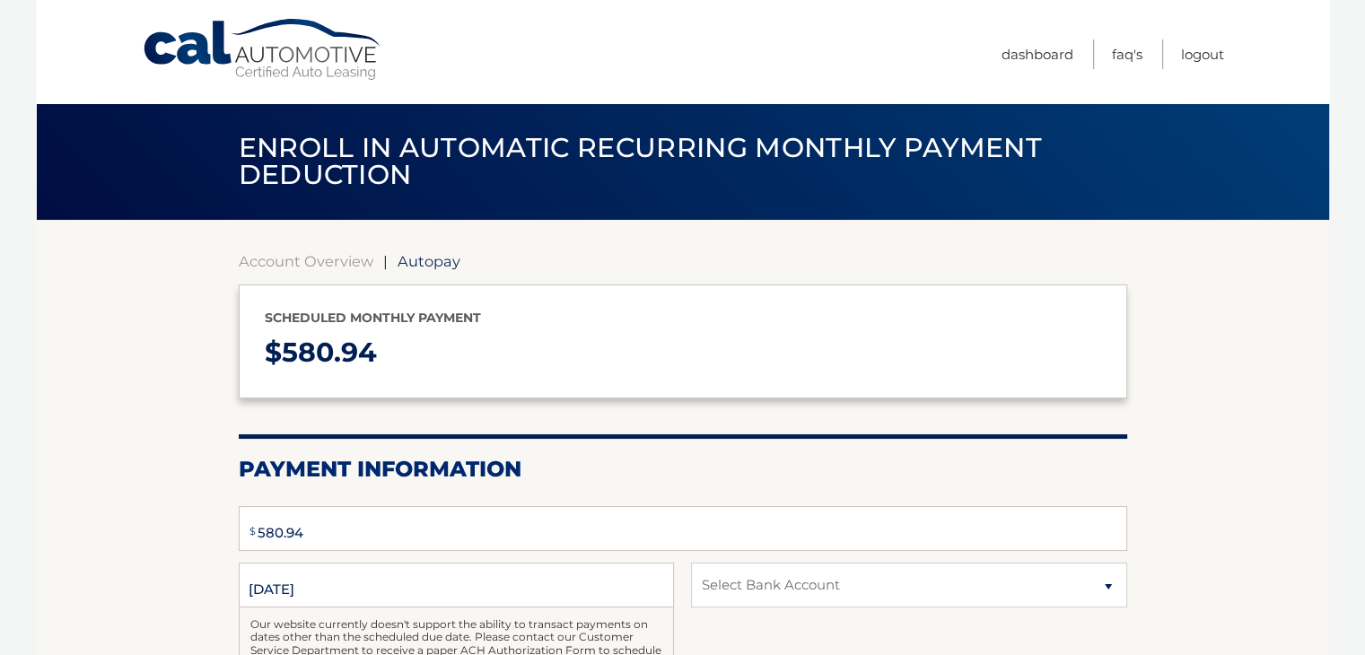
select select "OWRhOWVmZTQtYzA2NC00NmY5LWFlMDktYjkzODkzOGU2NzVm"
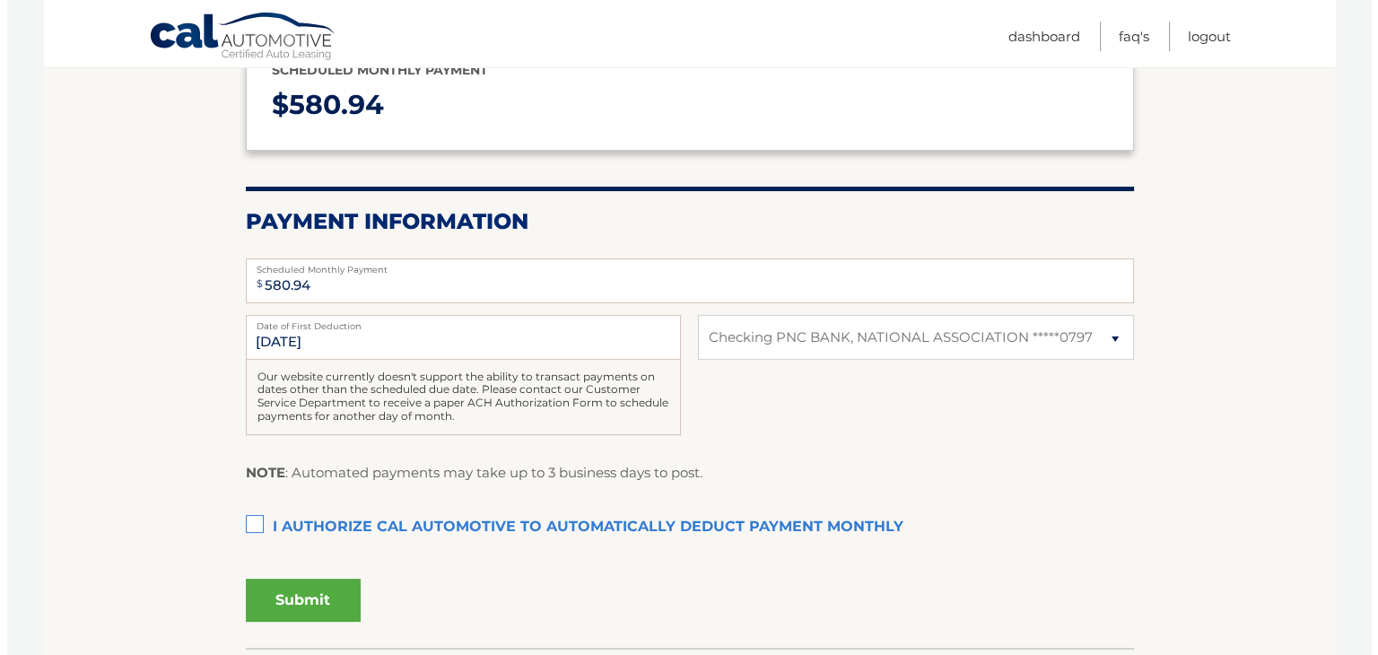
scroll to position [249, 0]
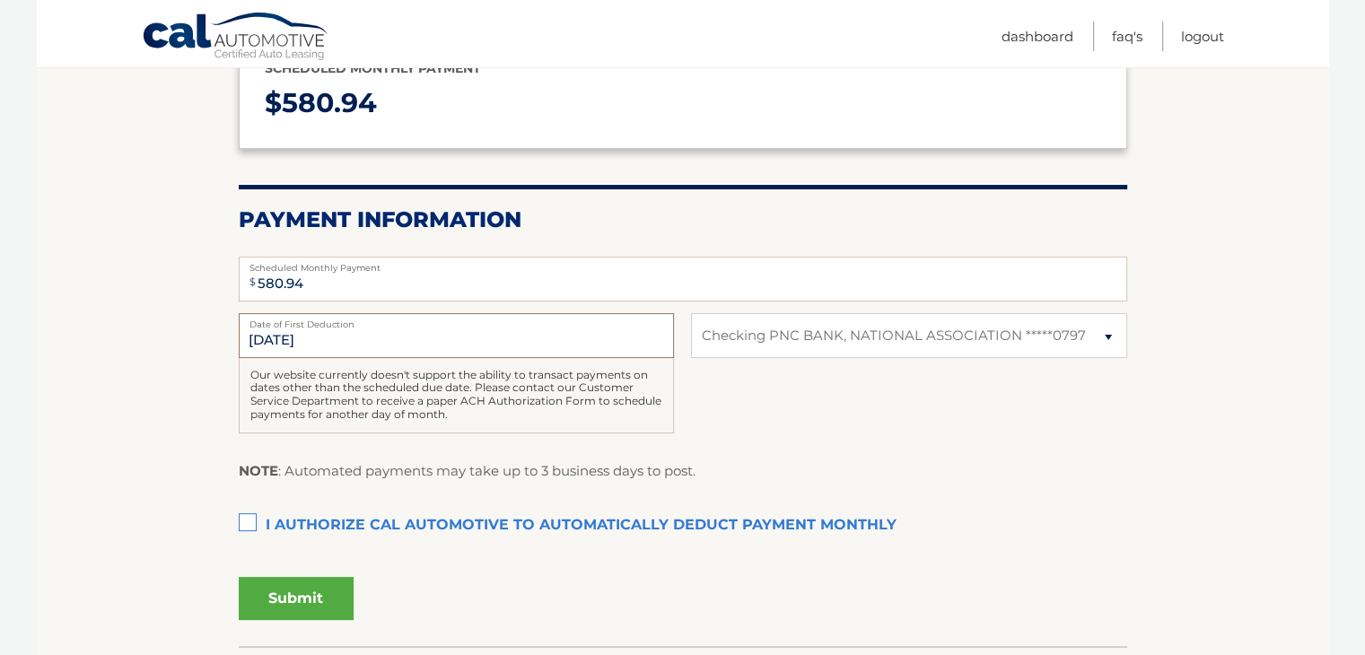
click at [272, 340] on input "[DATE]" at bounding box center [456, 335] width 435 height 45
click at [276, 342] on input "[DATE]" at bounding box center [456, 335] width 435 height 45
click at [269, 337] on input "[DATE]" at bounding box center [456, 335] width 435 height 45
click at [240, 518] on label "I authorize cal automotive to automatically deduct payment monthly This checkbo…" at bounding box center [683, 526] width 888 height 36
click at [0, 0] on input "I authorize cal automotive to automatically deduct payment monthly This checkbo…" at bounding box center [0, 0] width 0 height 0
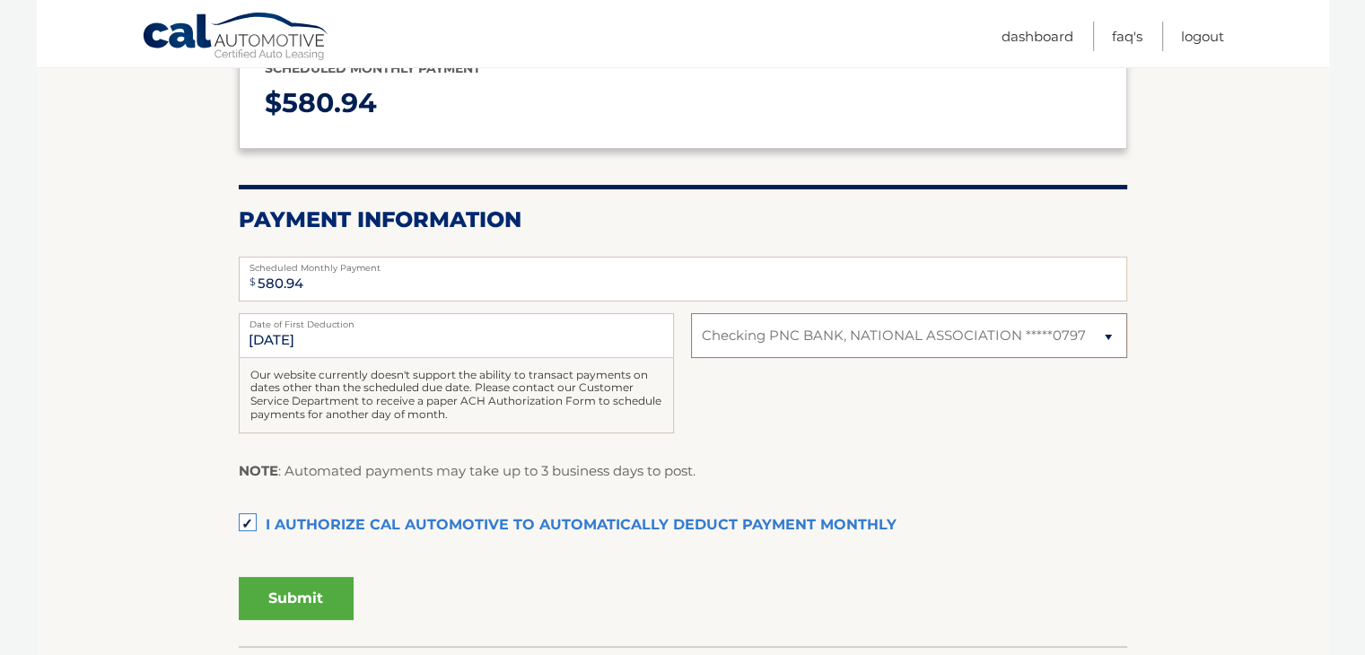
click at [833, 349] on select "Select Bank Account Checking PNC BANK, NATIONAL ASSOCIATION *****0797" at bounding box center [908, 335] width 435 height 45
click at [314, 596] on button "Submit" at bounding box center [296, 598] width 115 height 43
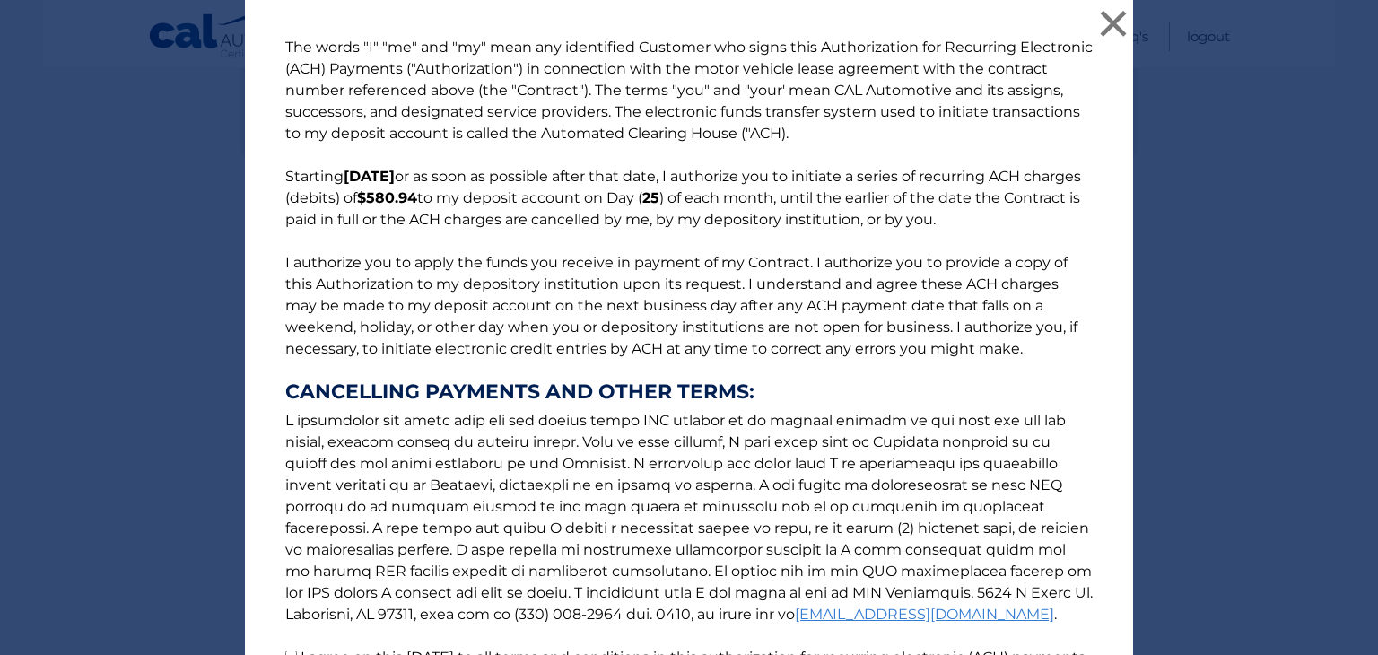
scroll to position [193, 0]
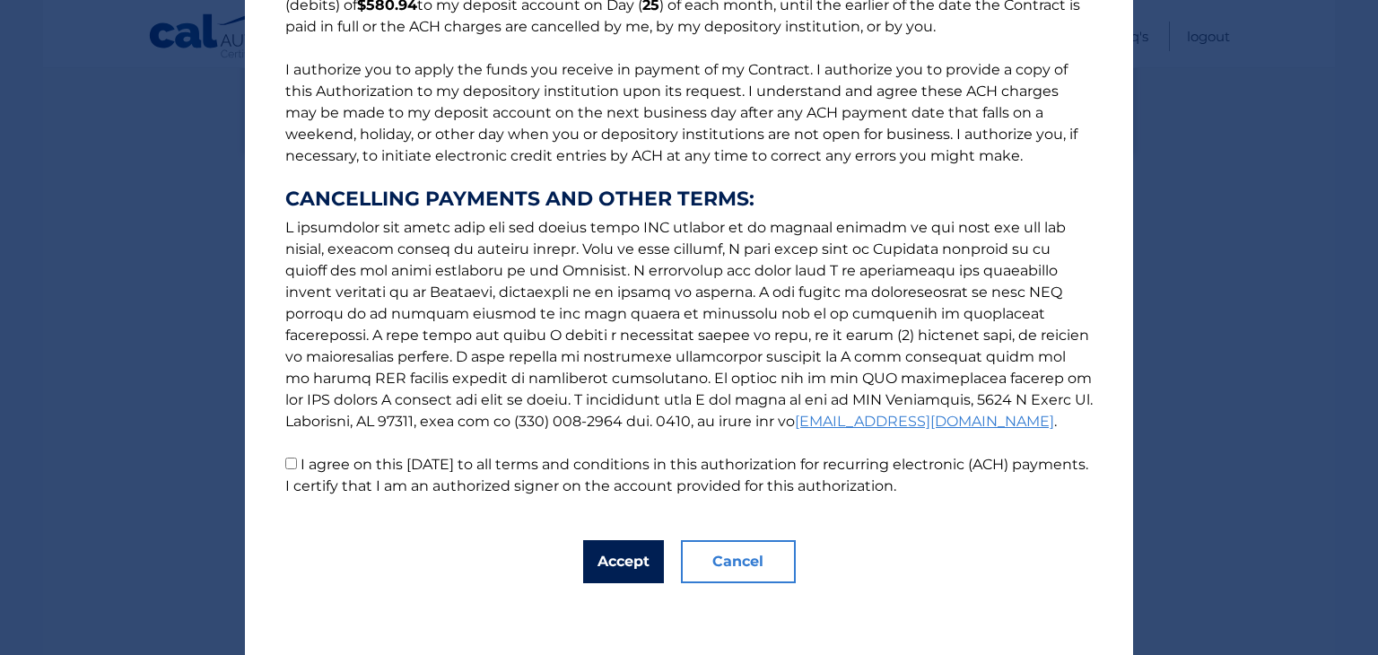
click at [616, 573] on button "Accept" at bounding box center [623, 561] width 81 height 43
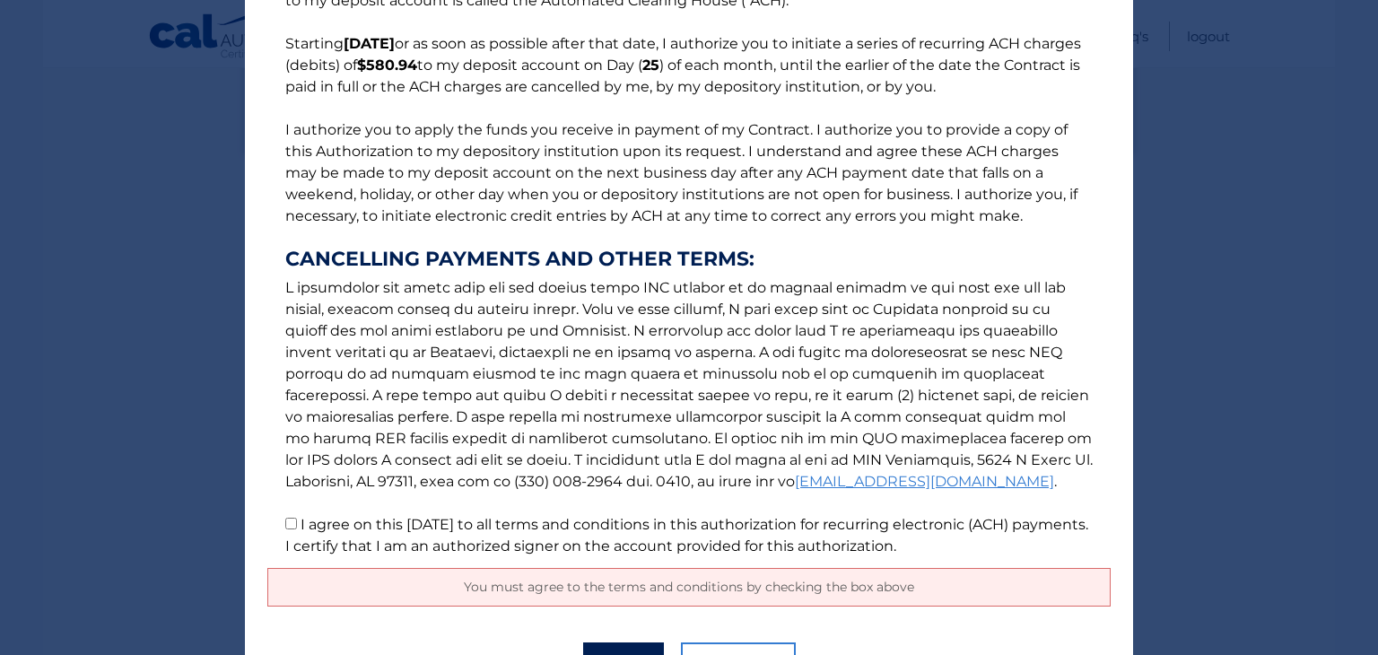
scroll to position [234, 0]
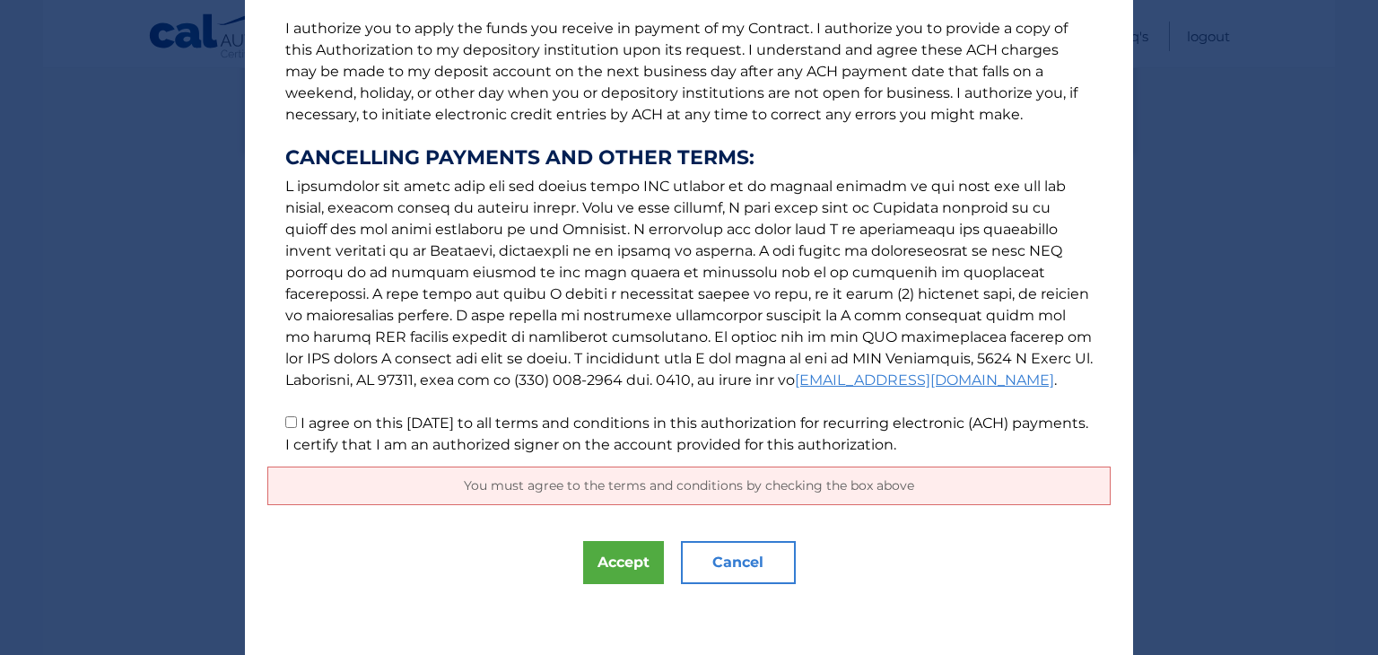
click at [287, 419] on input "I agree on this [DATE] to all terms and conditions in this authorization for re…" at bounding box center [291, 422] width 12 height 12
checkbox input "true"
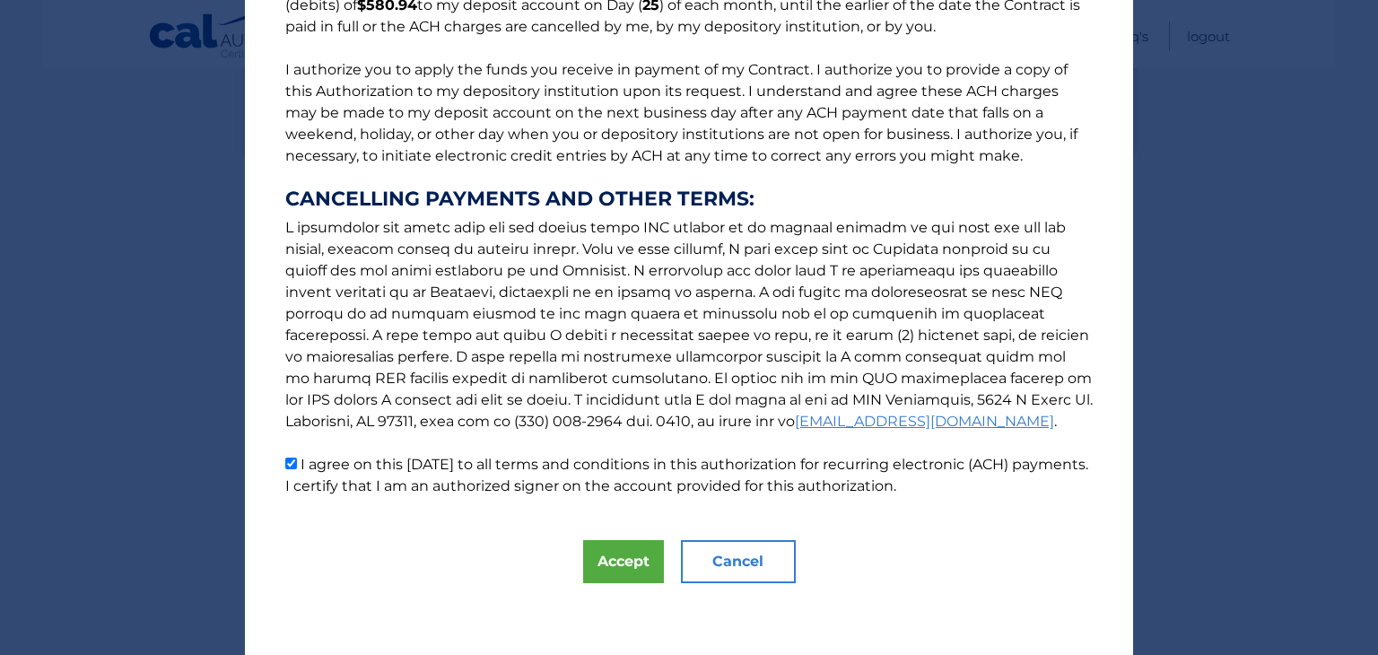
click at [284, 424] on p "The words "I" "me" and "my" mean any identified Customer who signs this Authori…" at bounding box center [688, 170] width 843 height 653
click at [607, 556] on button "Accept" at bounding box center [623, 561] width 81 height 43
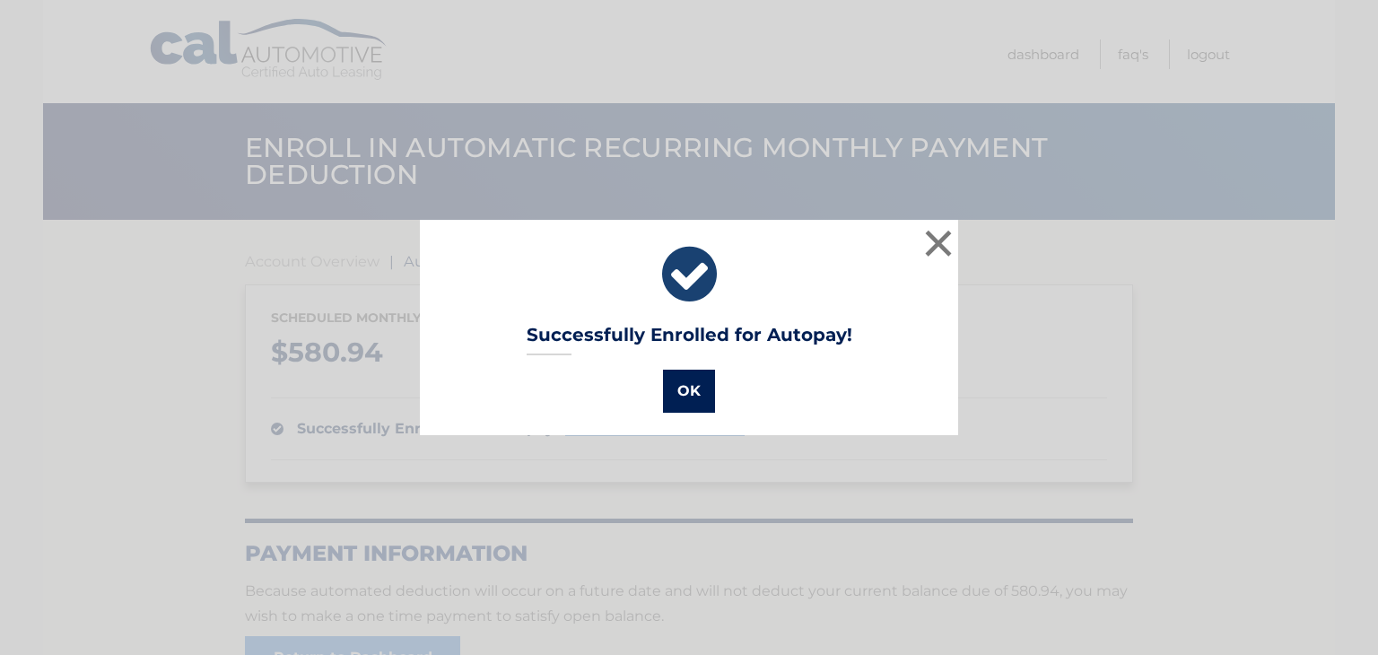
click at [676, 388] on button "OK" at bounding box center [689, 391] width 52 height 43
